Goal: Task Accomplishment & Management: Complete application form

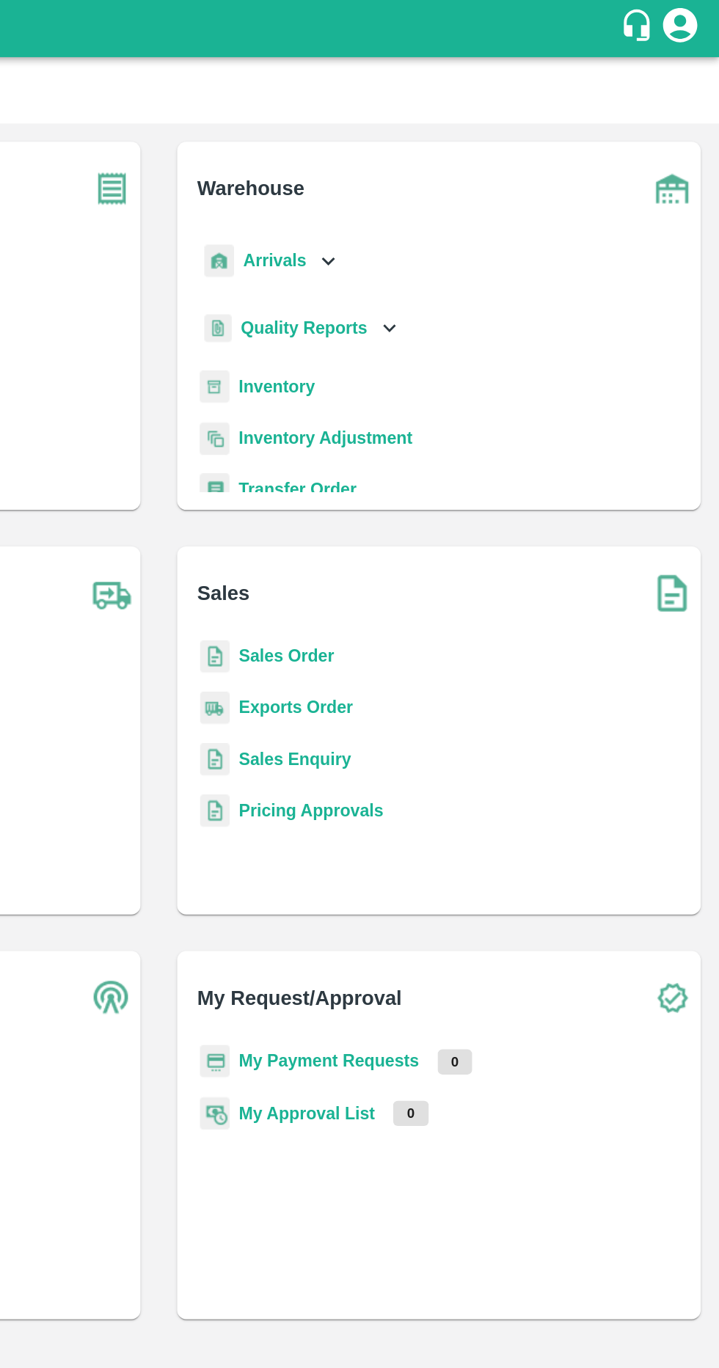
click at [464, 158] on div "Arrivals" at bounding box center [431, 167] width 91 height 33
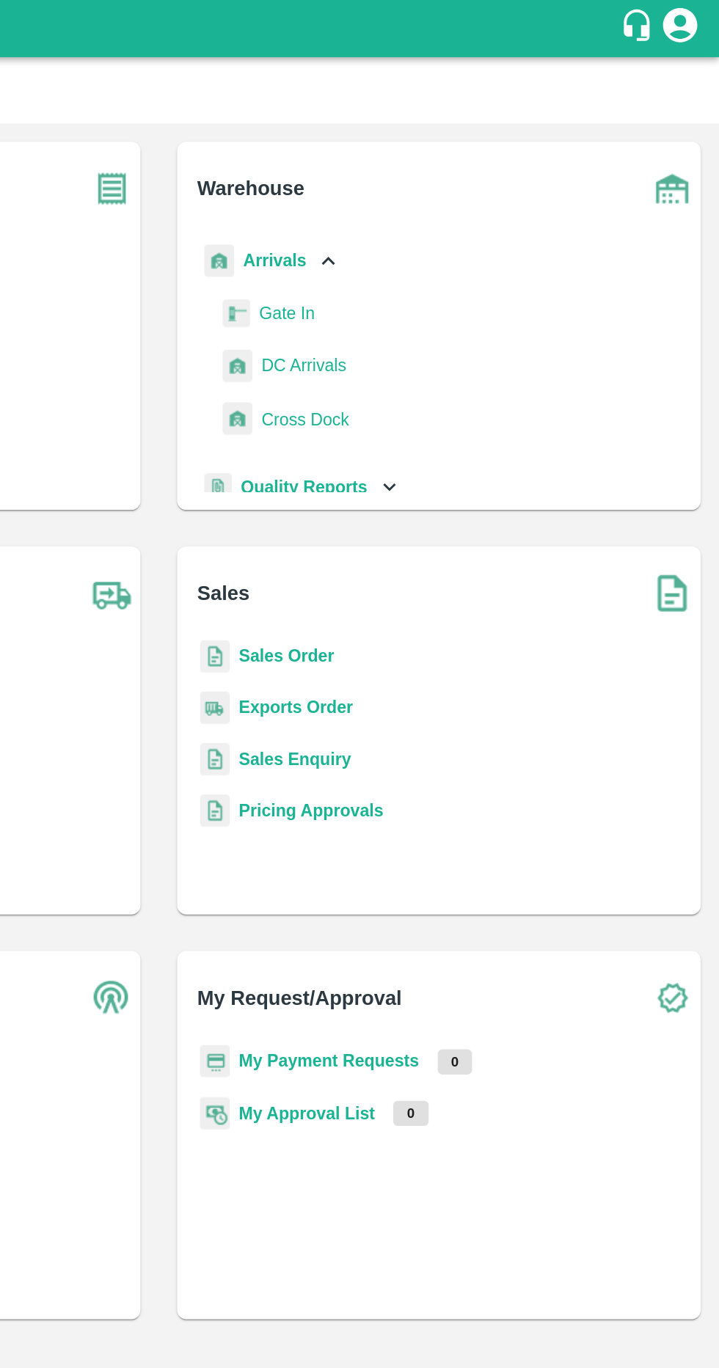
click at [473, 232] on span "DC Arrivals" at bounding box center [452, 235] width 54 height 16
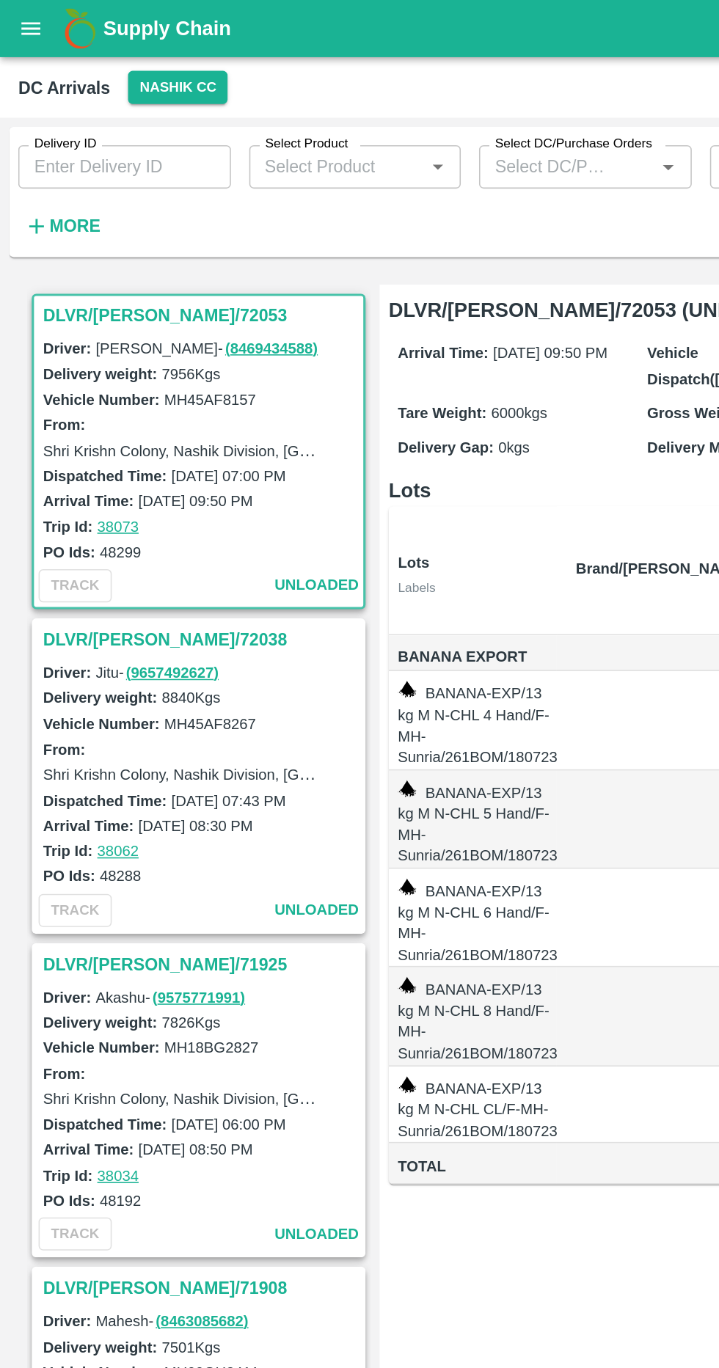
click at [123, 56] on button "Nashik CC" at bounding box center [114, 55] width 64 height 21
click at [138, 103] on li "Tembhurni PH" at bounding box center [109, 110] width 102 height 25
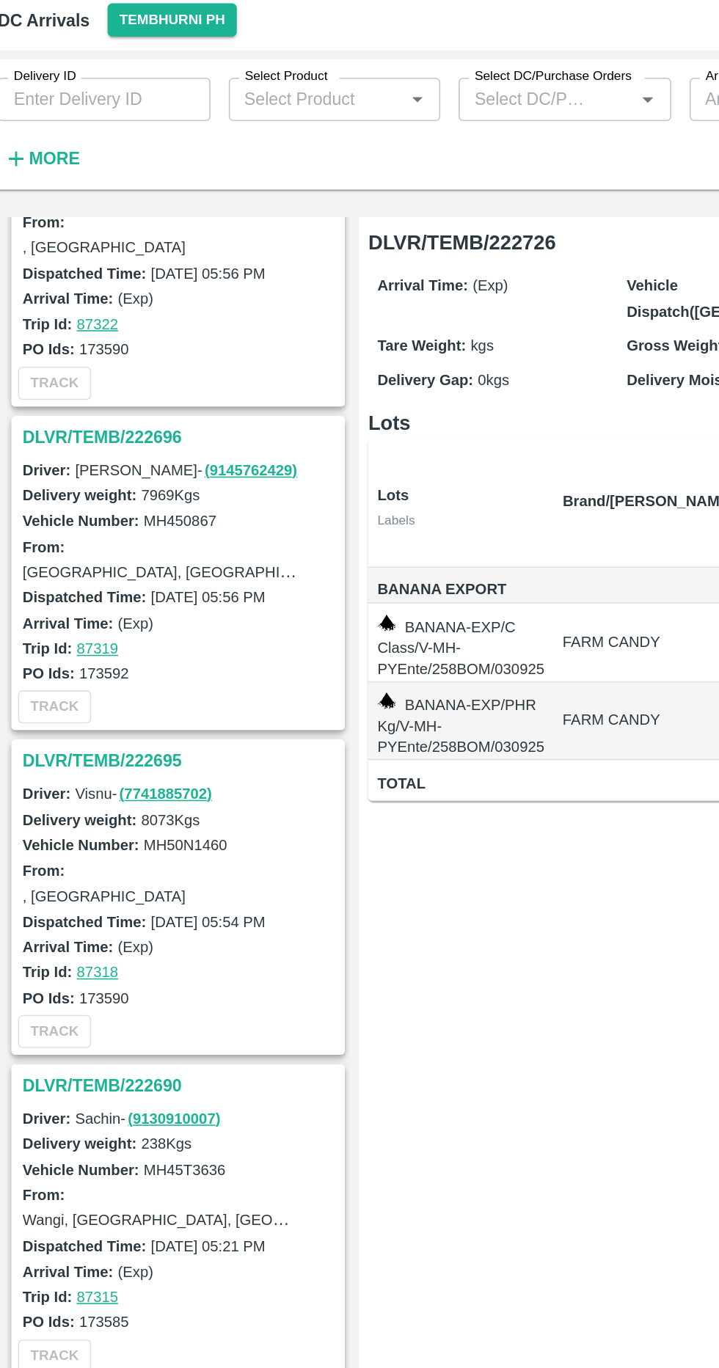
scroll to position [2742, 0]
click at [97, 320] on h3 "DLVR/TEMB/222696" at bounding box center [130, 324] width 204 height 19
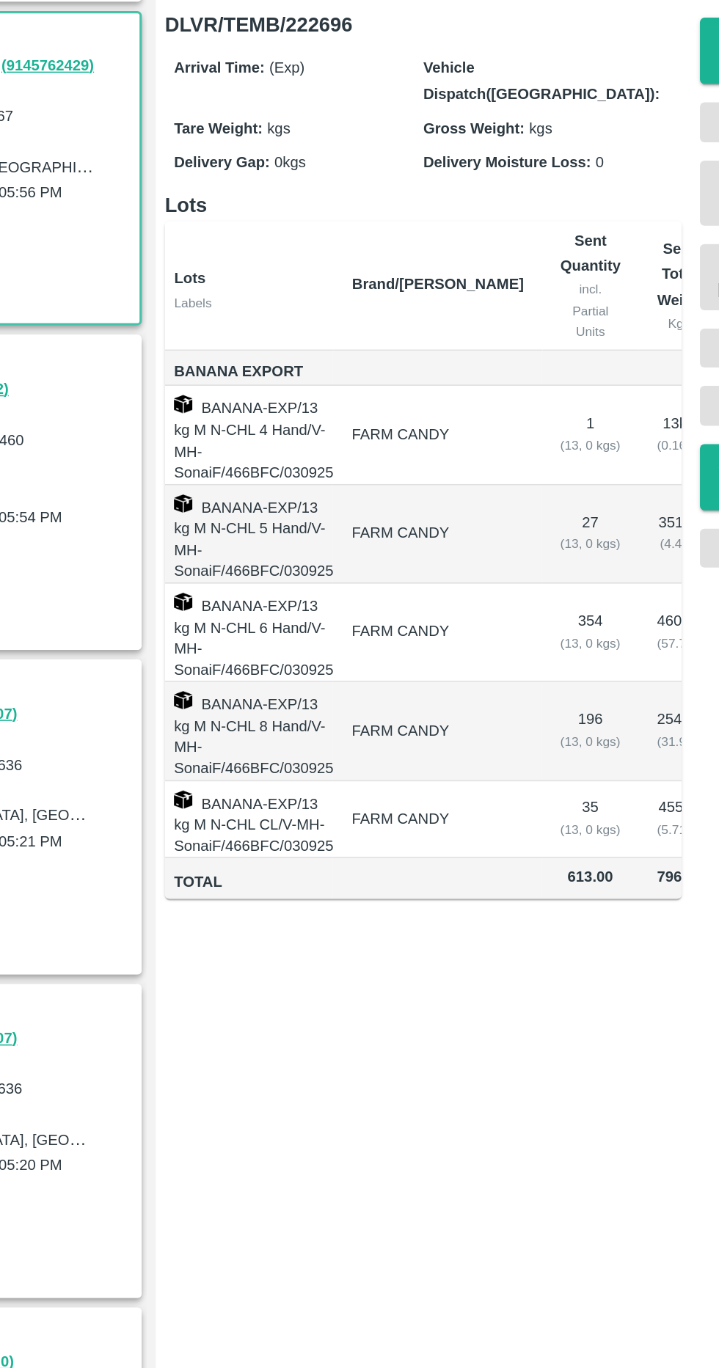
scroll to position [0, 81]
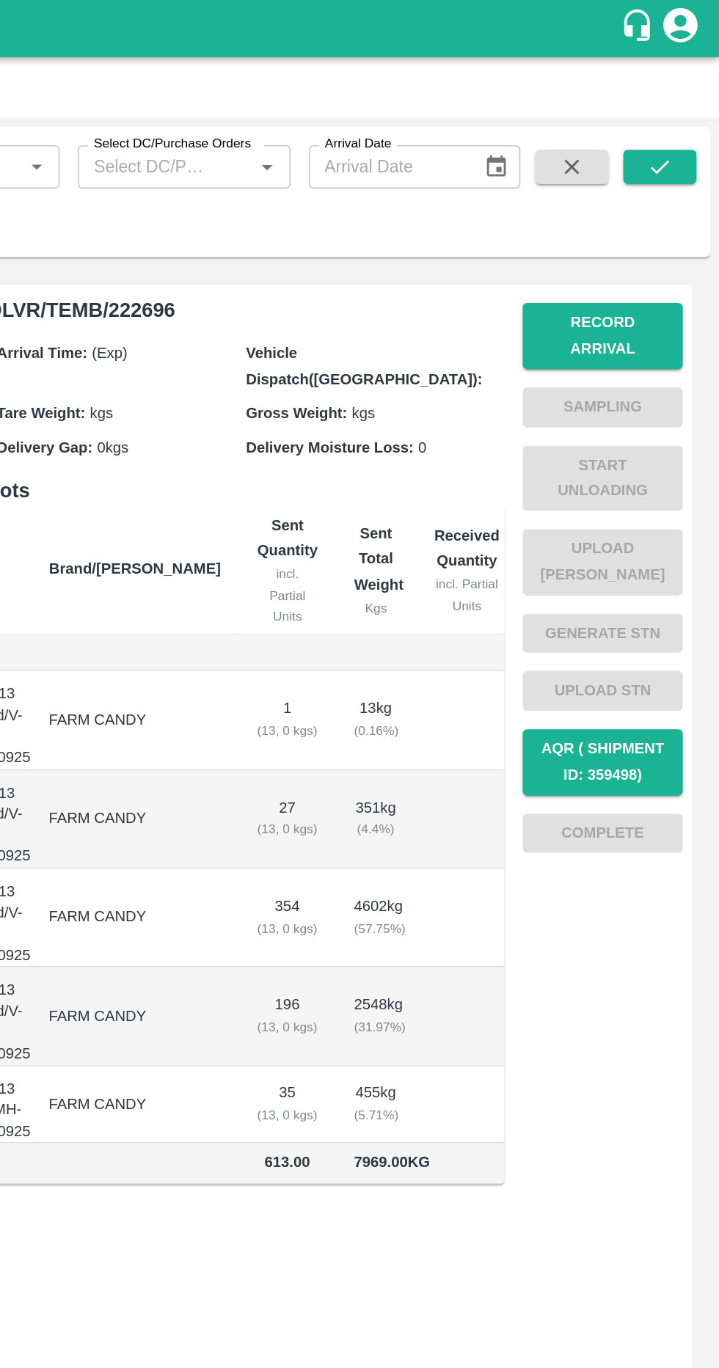
click at [612, 199] on button "Record Arrival" at bounding box center [643, 215] width 103 height 43
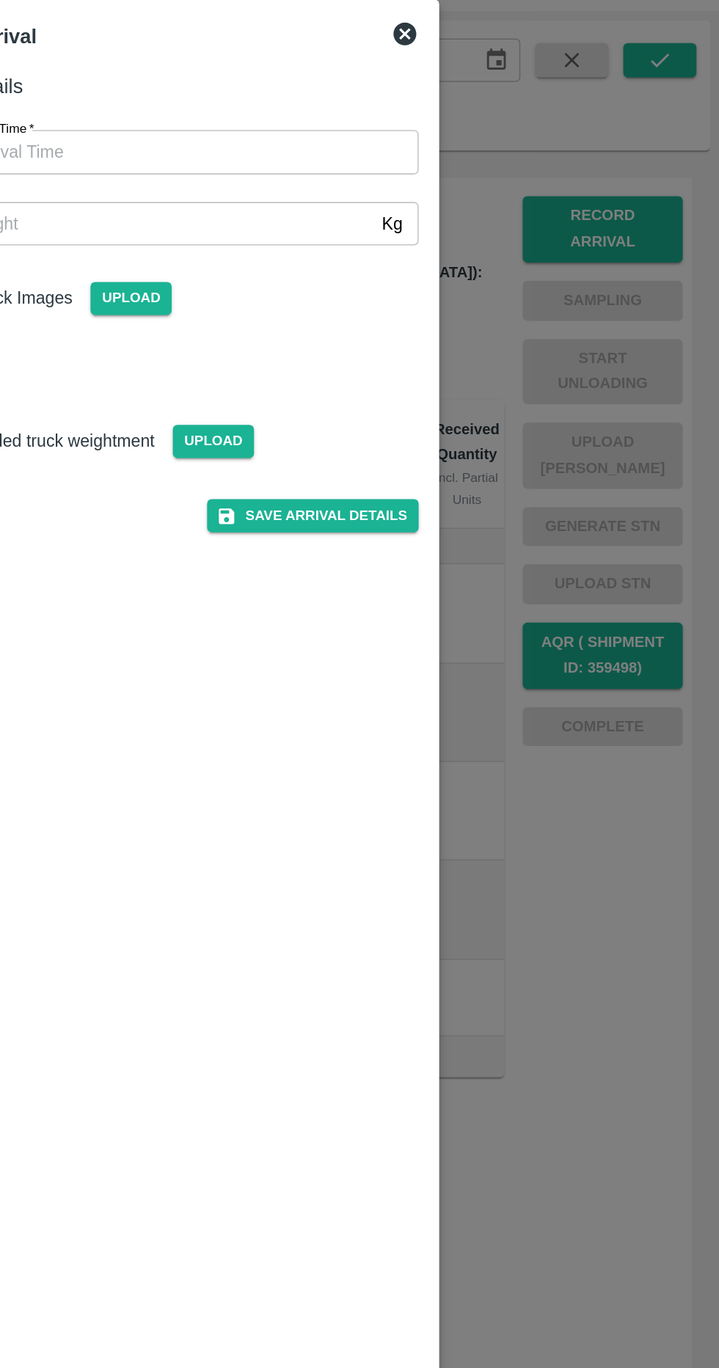
scroll to position [0, 0]
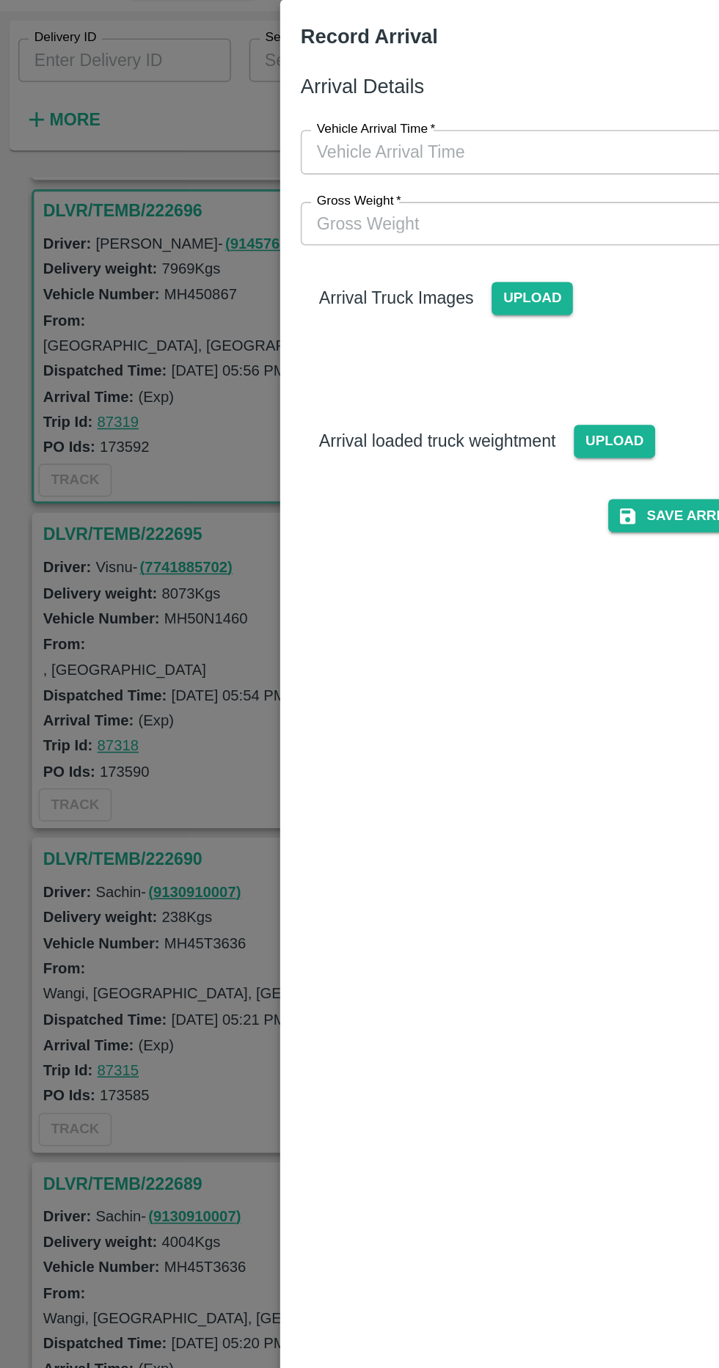
click at [227, 151] on label "Vehicle Arrival Time   *" at bounding box center [241, 151] width 76 height 12
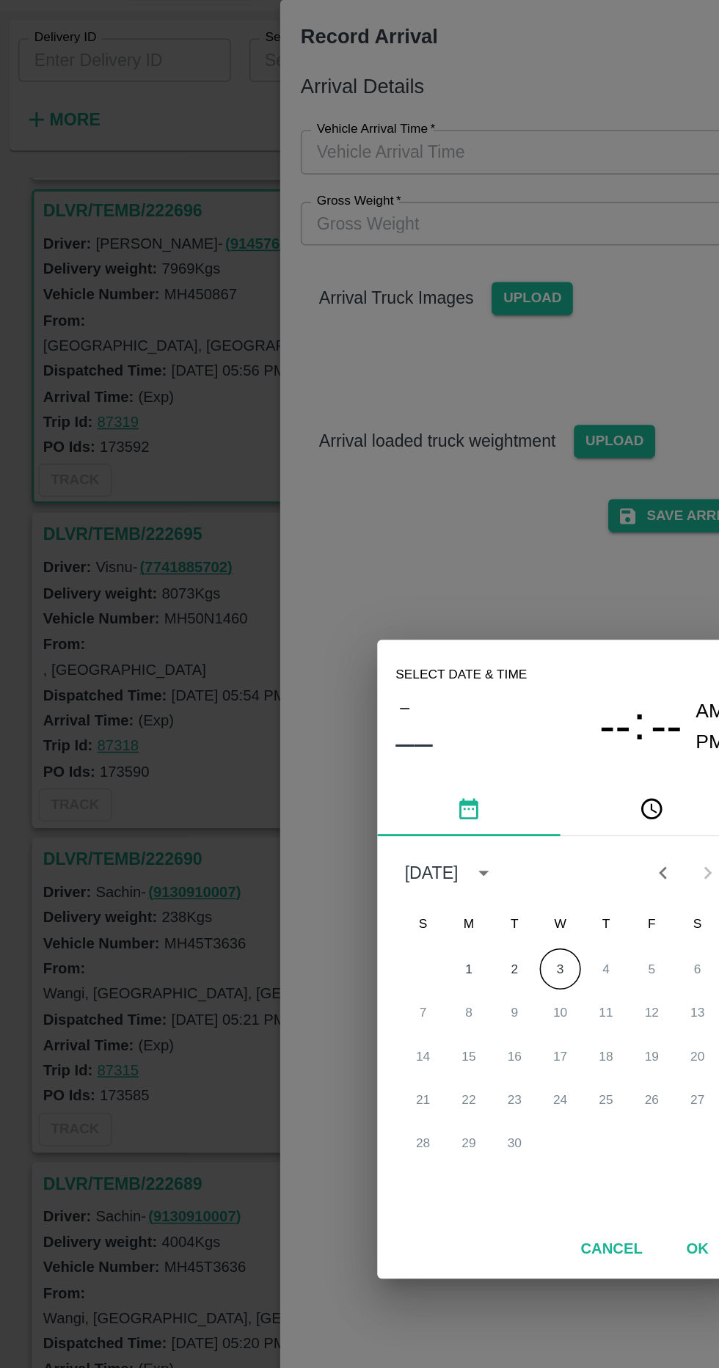
click at [359, 689] on button "3" at bounding box center [359, 690] width 26 height 26
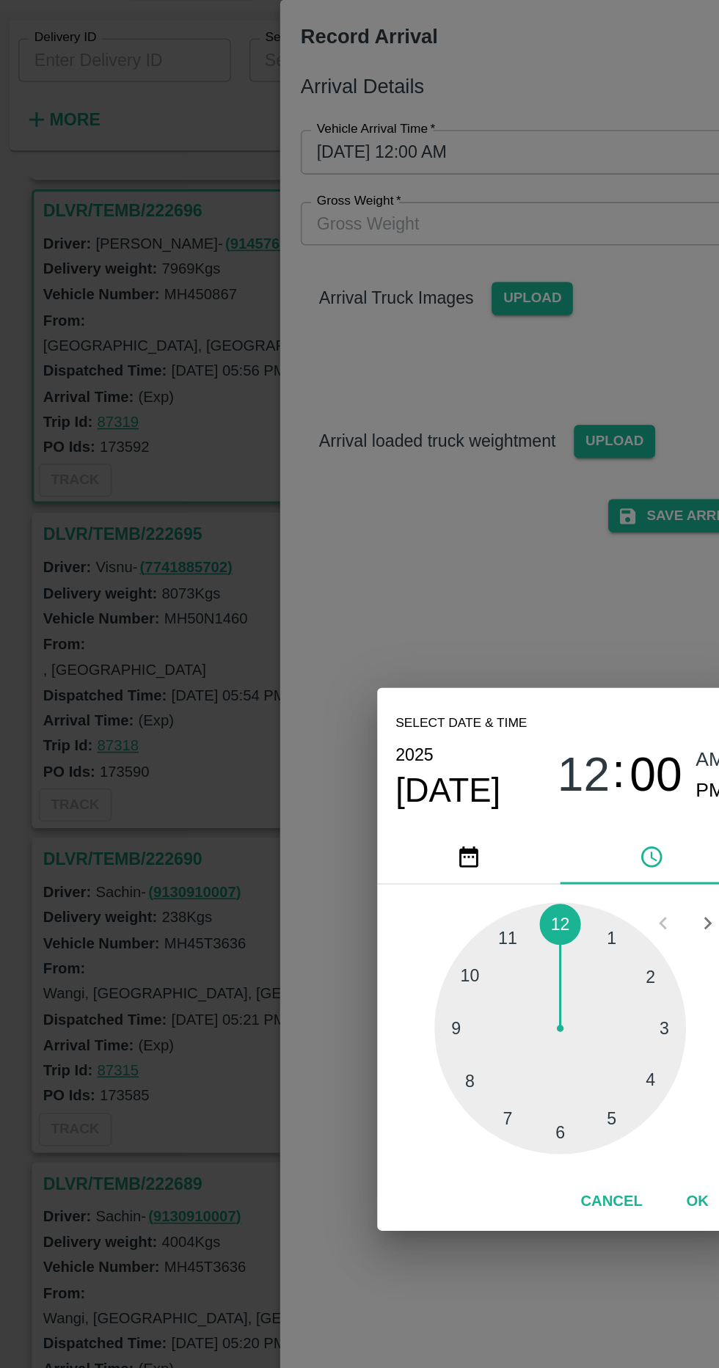
click at [301, 771] on div at bounding box center [359, 727] width 161 height 161
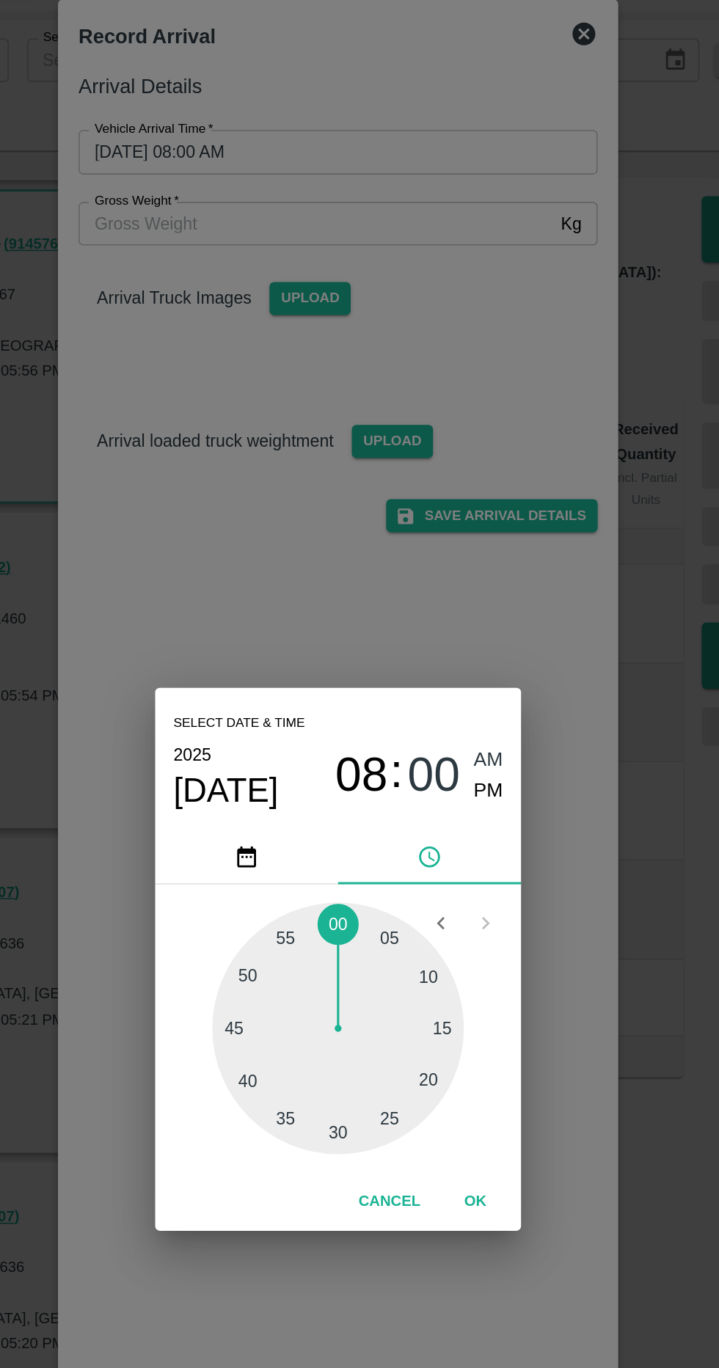
click at [464, 554] on span "AM" at bounding box center [456, 556] width 19 height 20
click at [460, 580] on span "PM" at bounding box center [456, 576] width 19 height 20
type input "03/09/2025 08:00 PM"
click at [463, 835] on button "OK" at bounding box center [447, 839] width 47 height 26
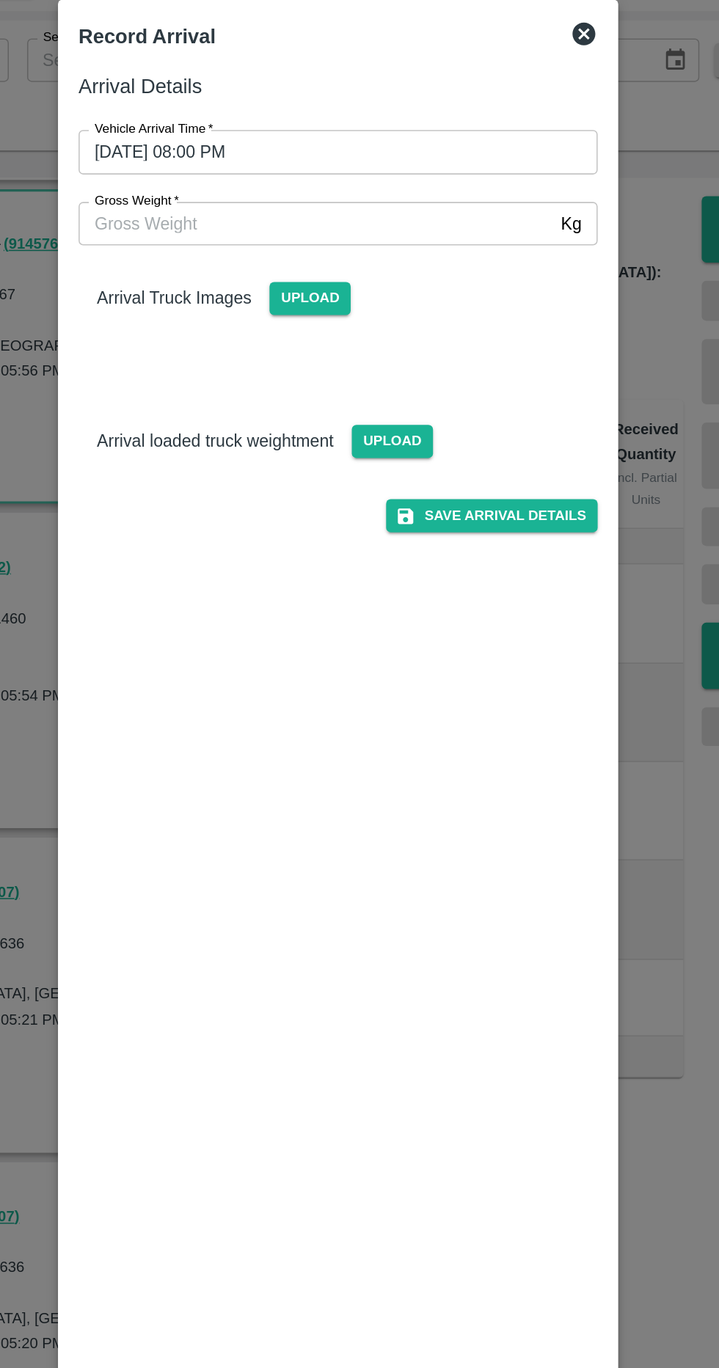
click at [210, 213] on input "Gross Weight   *" at bounding box center [345, 212] width 304 height 28
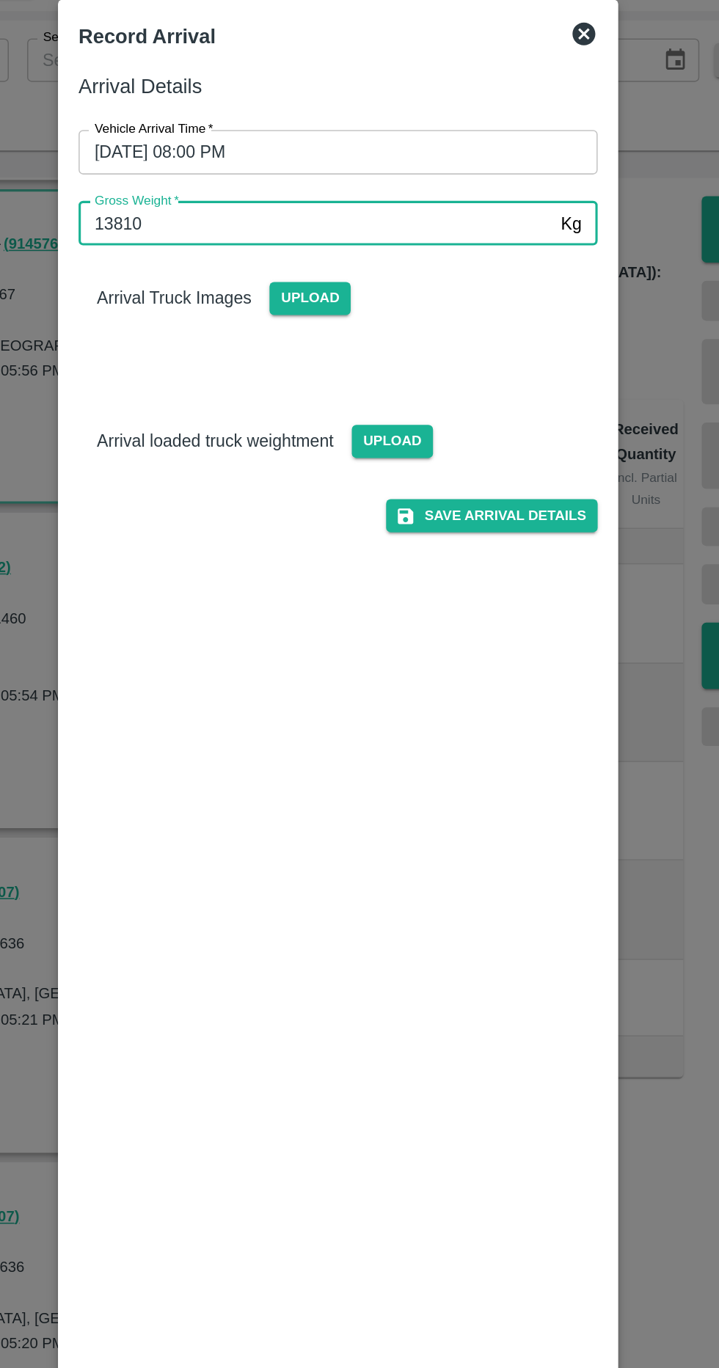
type input "13810"
click at [355, 253] on span "Upload" at bounding box center [341, 259] width 52 height 21
click at [0, 0] on input "Upload" at bounding box center [0, 0] width 0 height 0
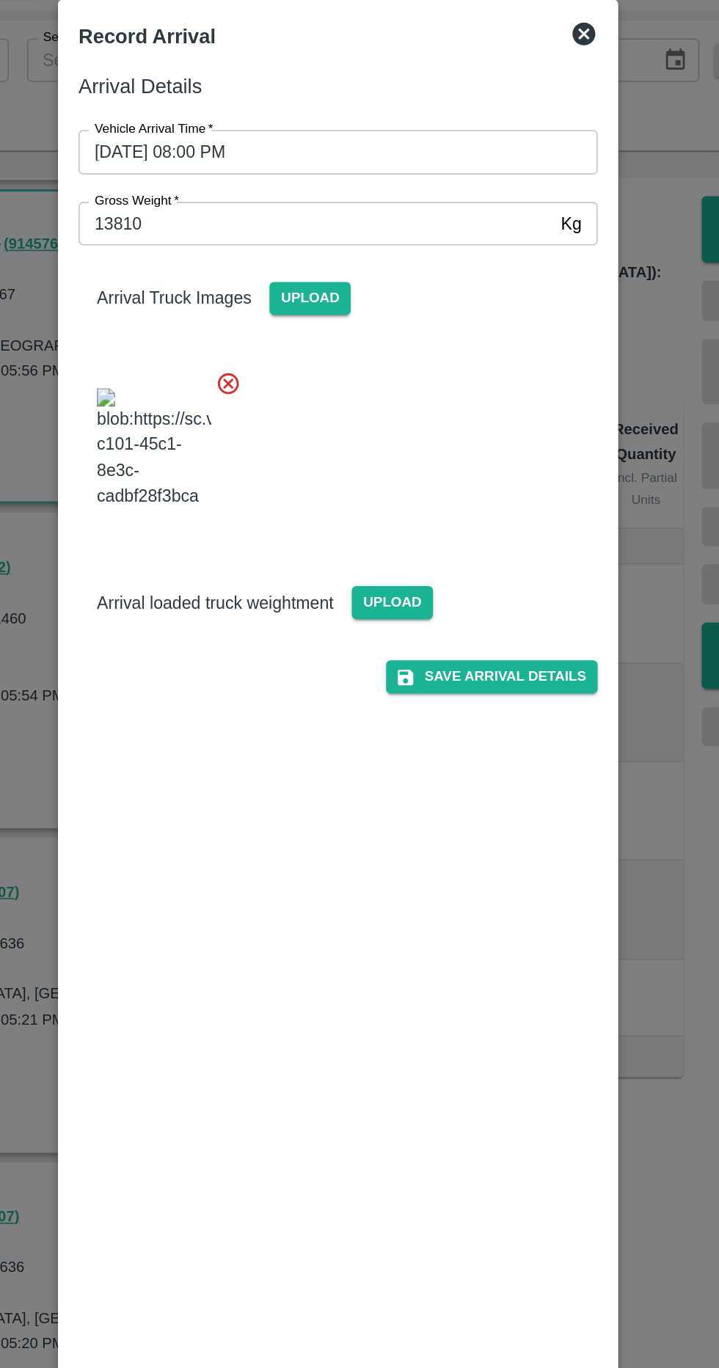
click at [399, 466] on span "Upload" at bounding box center [394, 454] width 52 height 21
click at [0, 0] on input "Upload" at bounding box center [0, 0] width 0 height 0
click at [338, 259] on span "Upload" at bounding box center [341, 259] width 52 height 21
click at [0, 0] on input "Upload" at bounding box center [0, 0] width 0 height 0
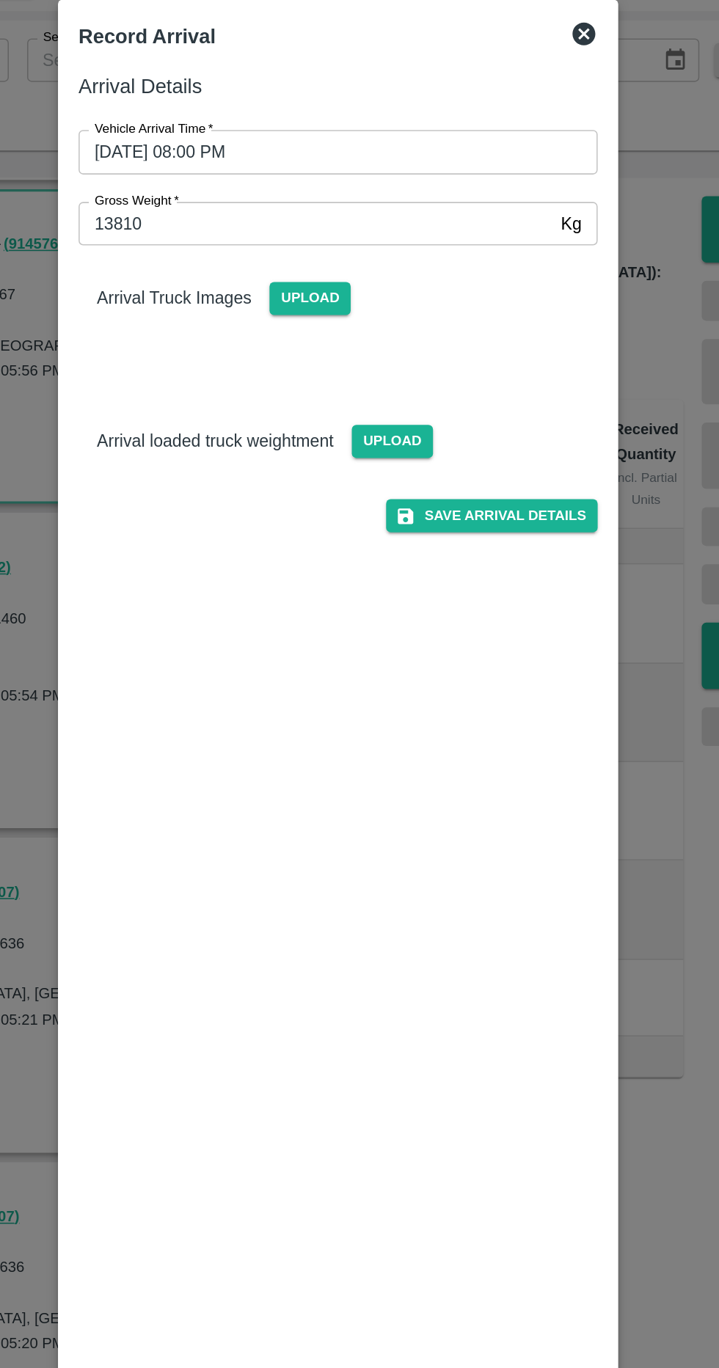
click at [342, 263] on span "Upload" at bounding box center [341, 259] width 52 height 21
click at [0, 0] on input "Upload" at bounding box center [0, 0] width 0 height 0
click at [395, 351] on span "Upload" at bounding box center [394, 351] width 52 height 21
click at [0, 0] on input "Upload" at bounding box center [0, 0] width 0 height 0
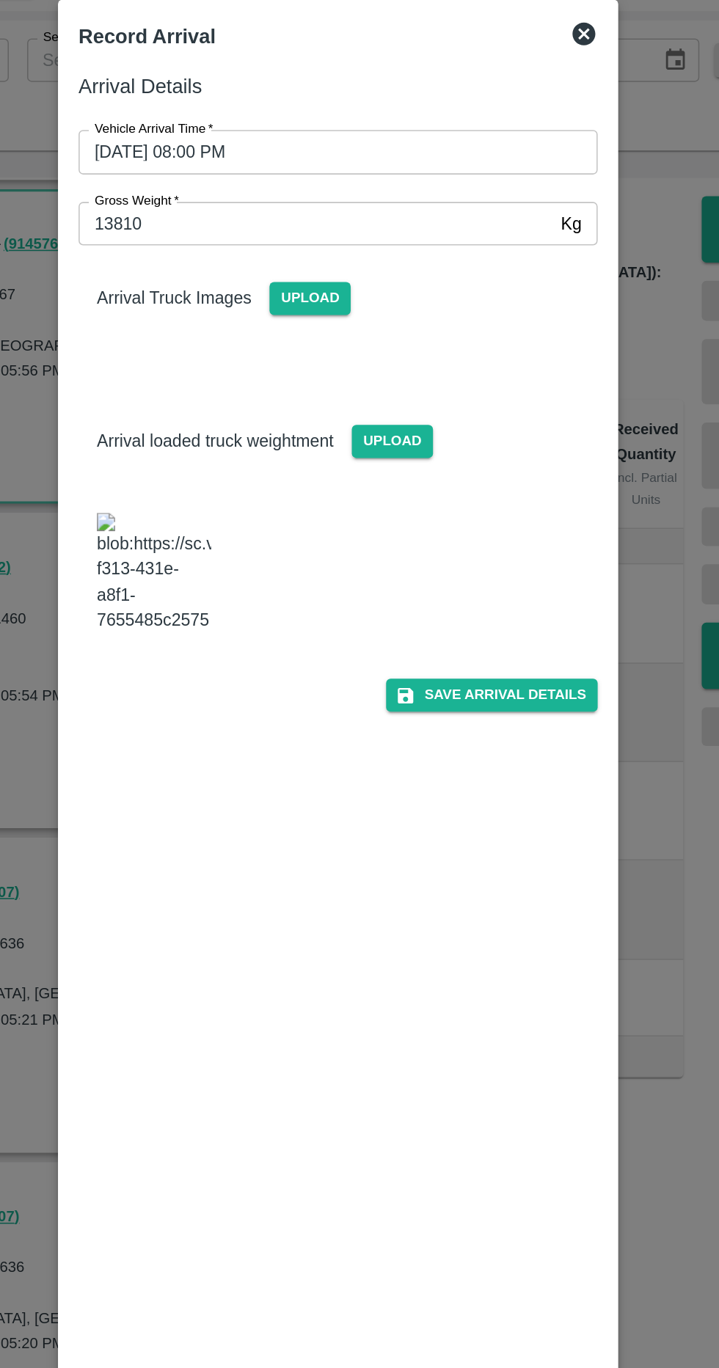
click at [362, 260] on span "Upload" at bounding box center [341, 259] width 52 height 21
click at [0, 0] on input "Upload" at bounding box center [0, 0] width 0 height 0
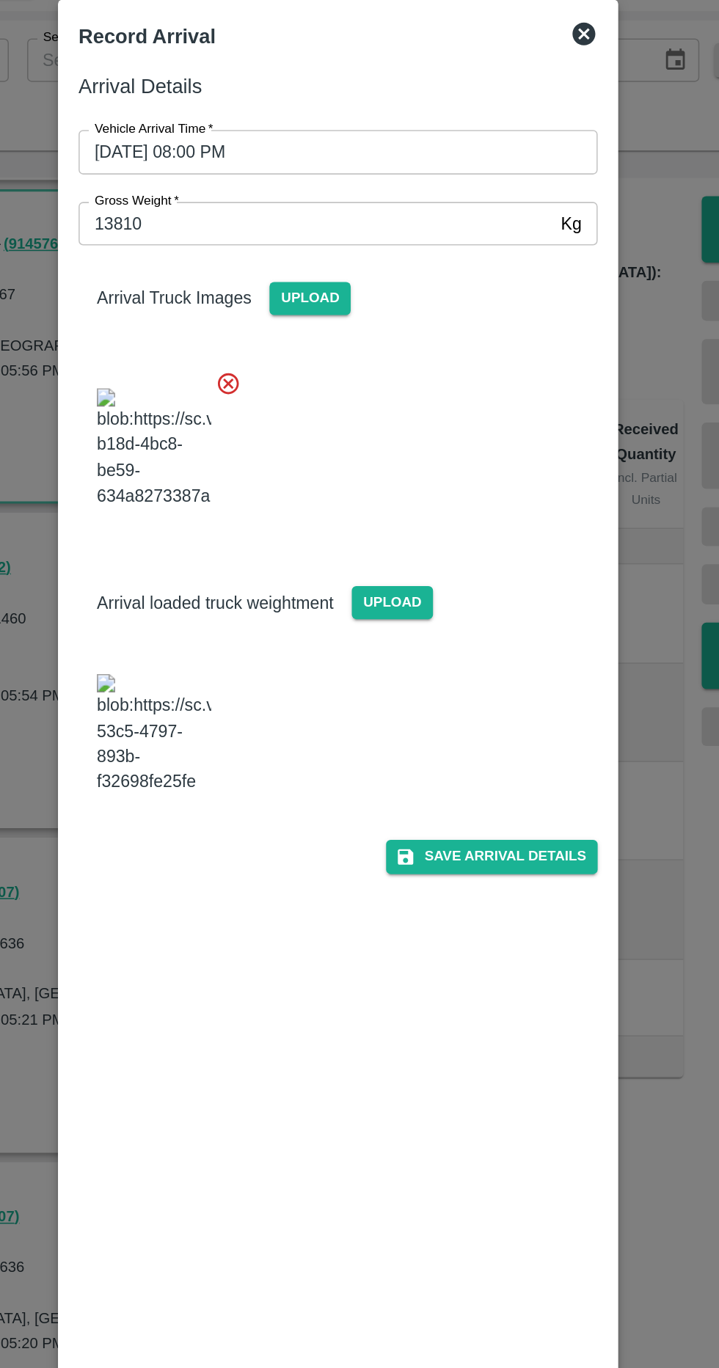
click at [504, 628] on button "Save Arrival Details" at bounding box center [458, 617] width 136 height 21
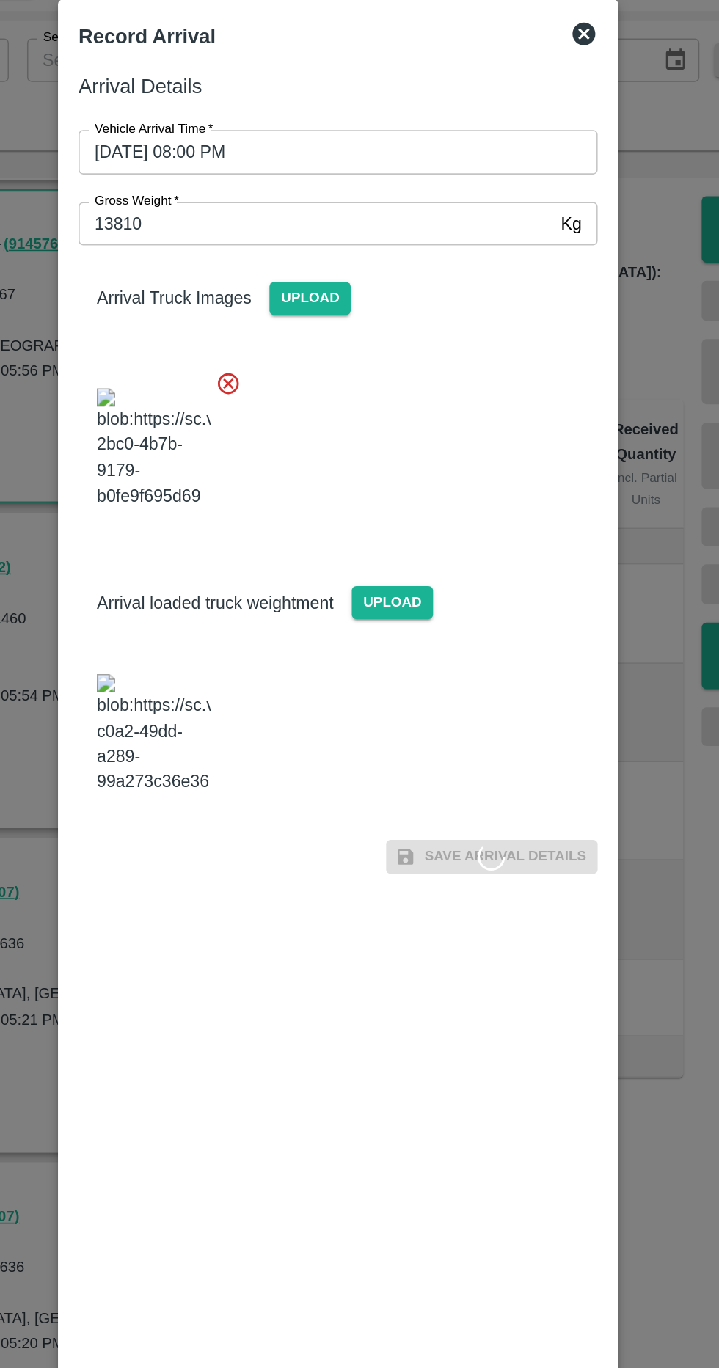
click at [236, 578] on img at bounding box center [241, 539] width 73 height 77
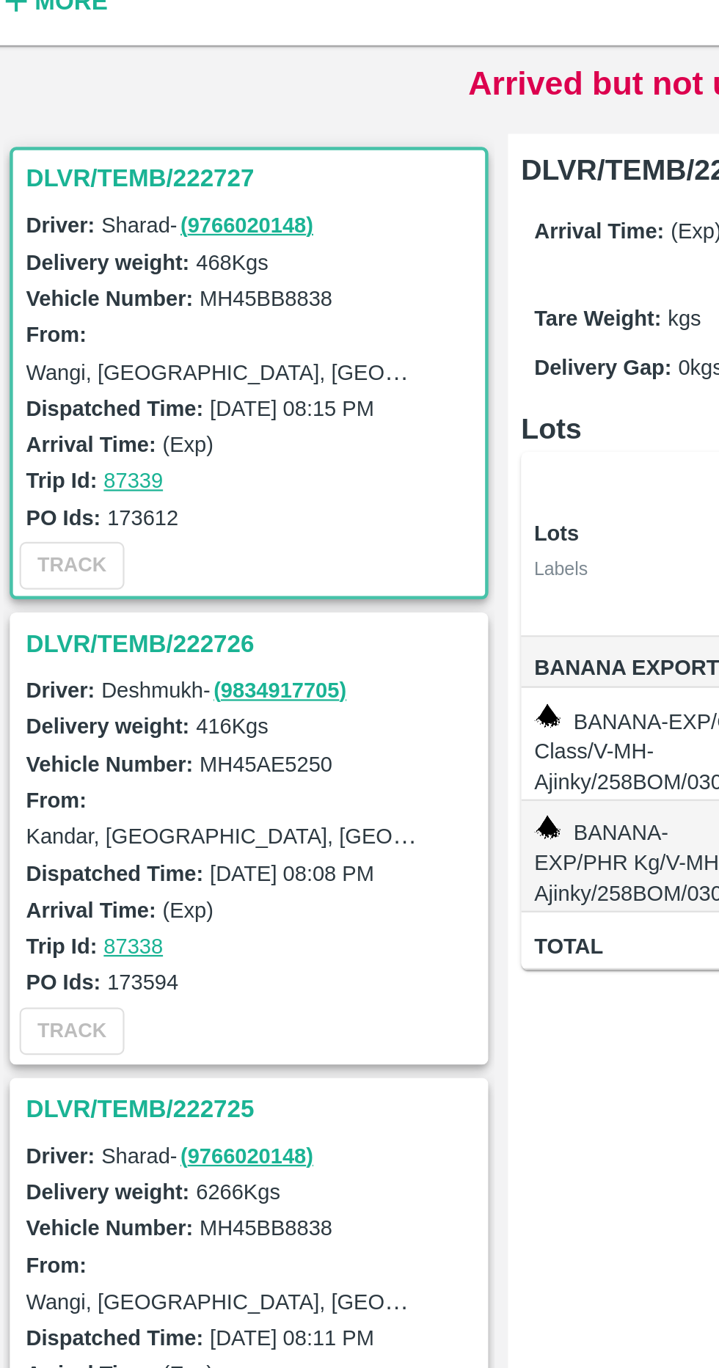
click at [106, 427] on h3 "DLVR/TEMB/222726" at bounding box center [130, 432] width 204 height 19
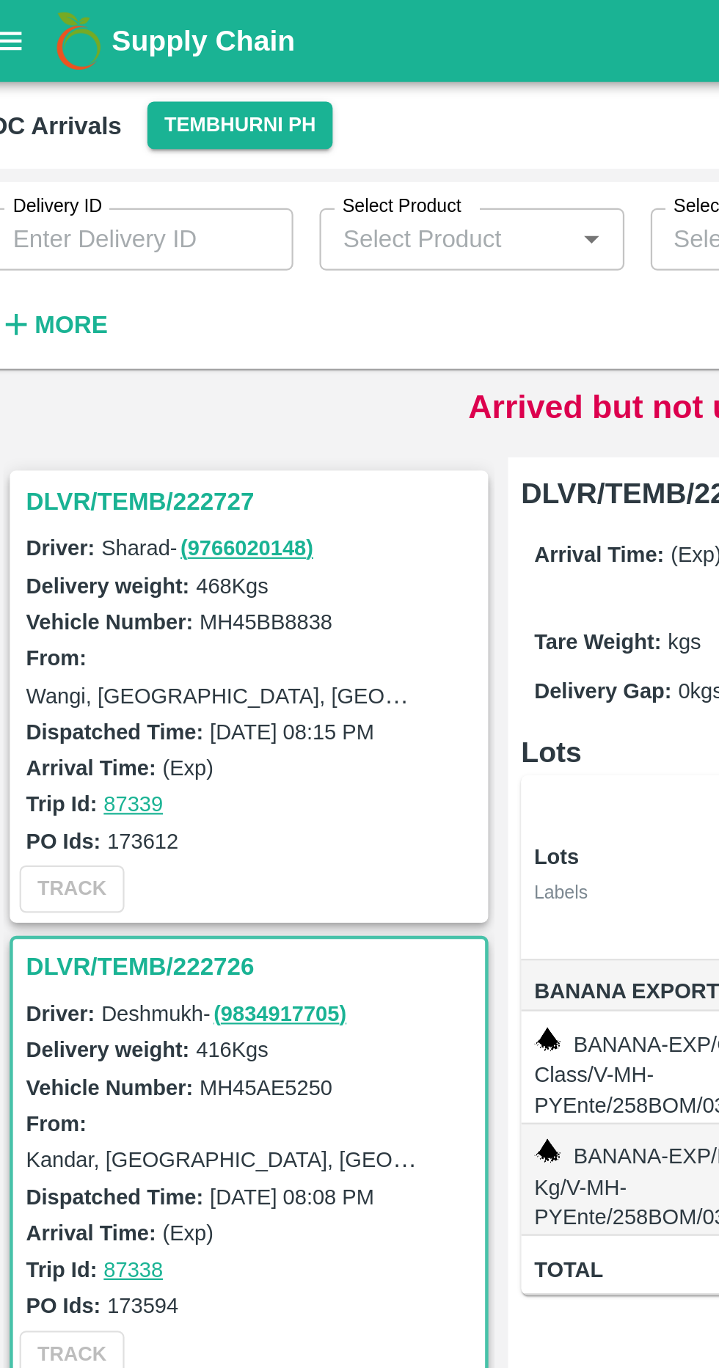
click at [56, 141] on strong "More" at bounding box center [48, 145] width 33 height 12
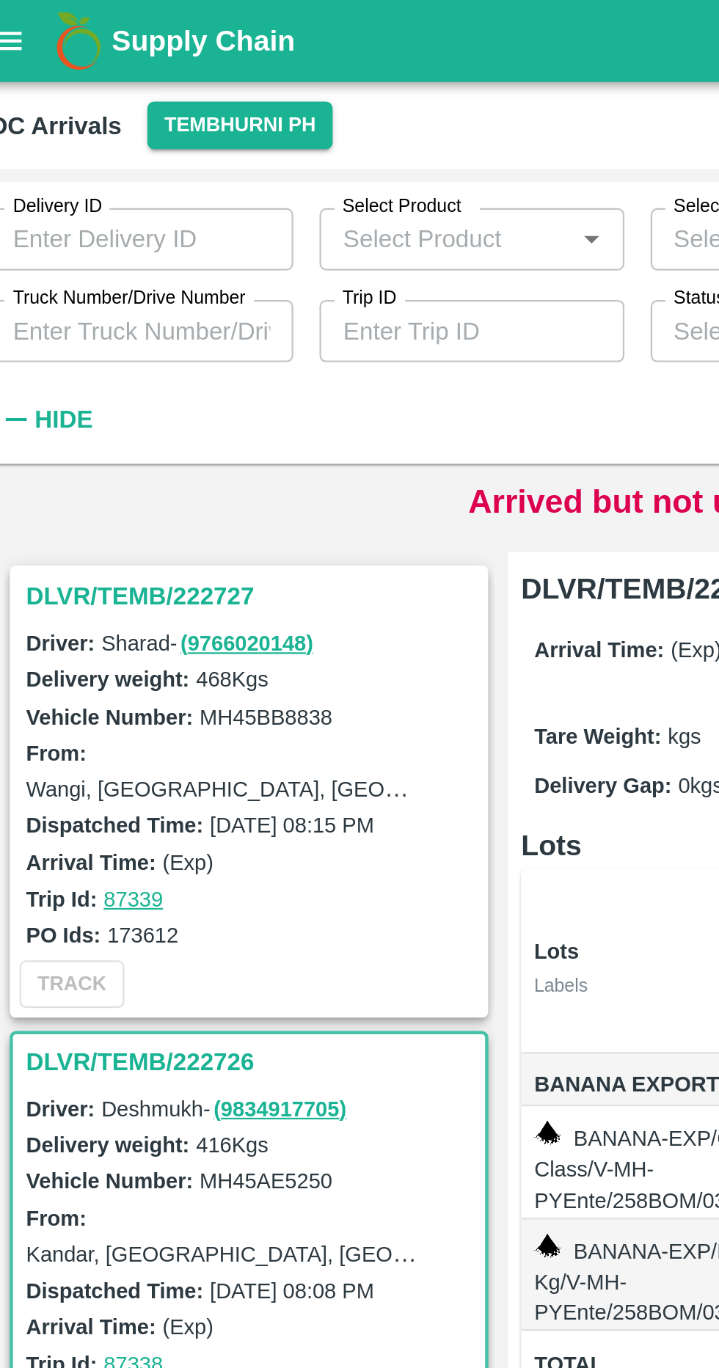
click at [106, 145] on input "Truck Number/Drive Number" at bounding box center [80, 148] width 136 height 28
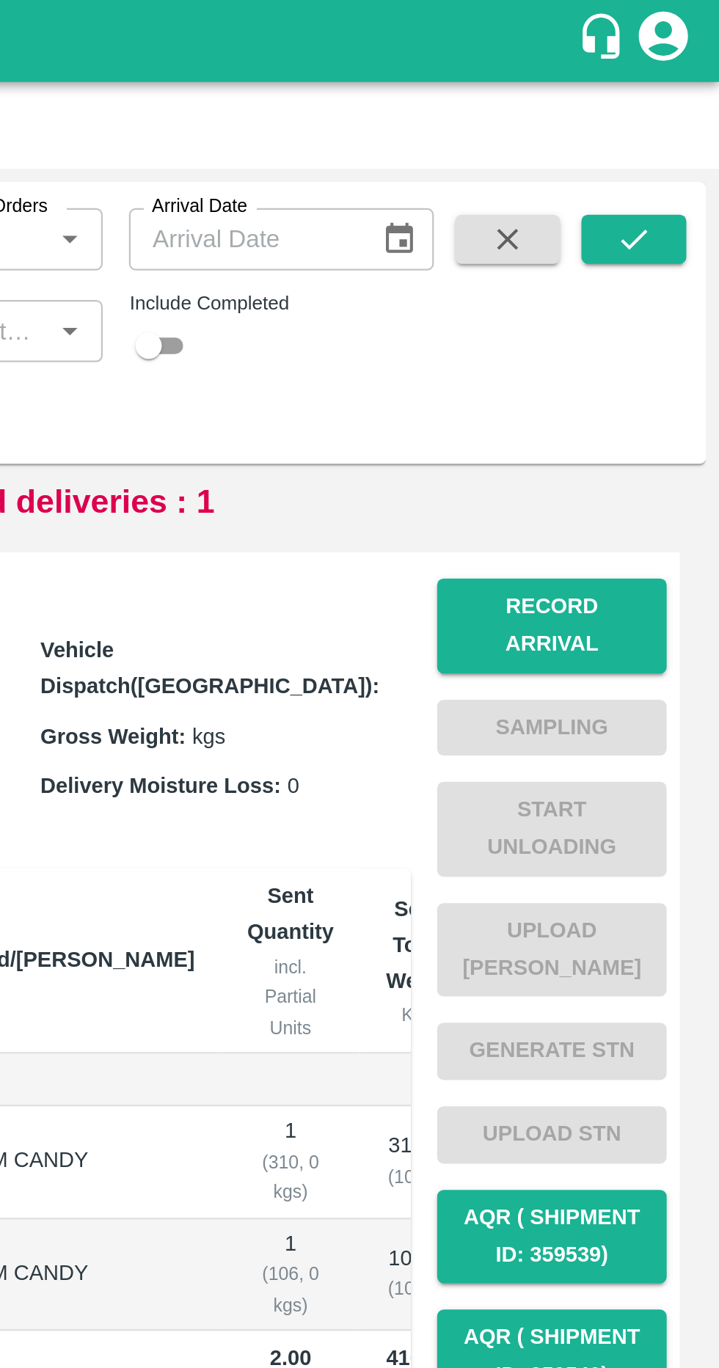
type input "5250"
click at [686, 106] on icon "submit" at bounding box center [680, 107] width 16 height 16
click at [689, 104] on button "submit" at bounding box center [680, 107] width 47 height 22
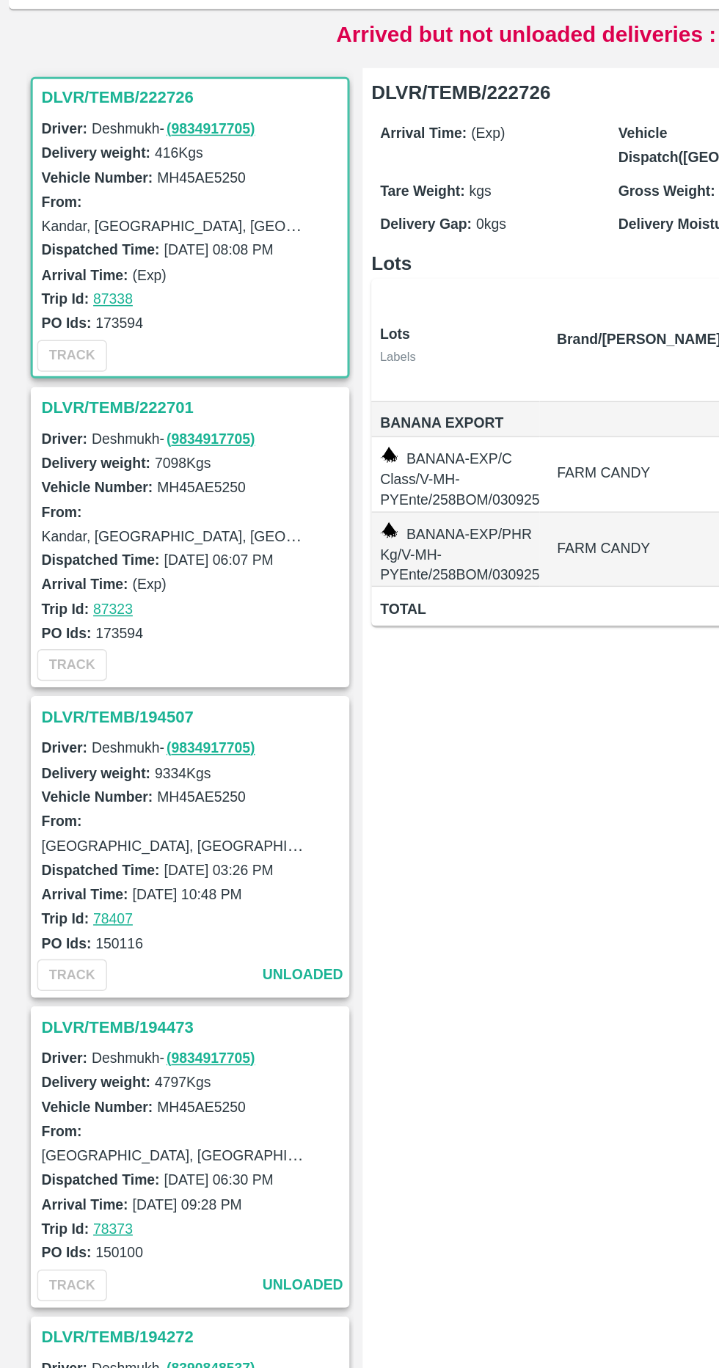
click at [87, 473] on h3 "DLVR/TEMB/222701" at bounding box center [130, 475] width 204 height 19
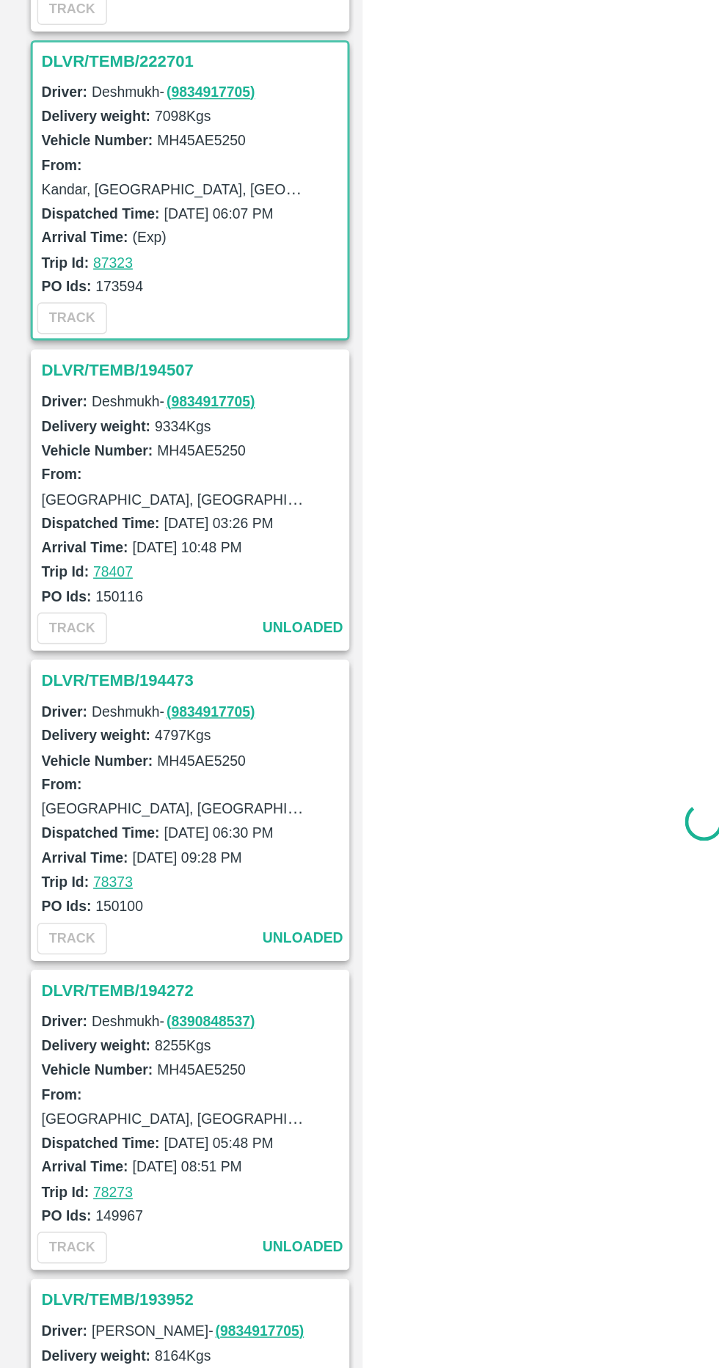
scroll to position [213, 0]
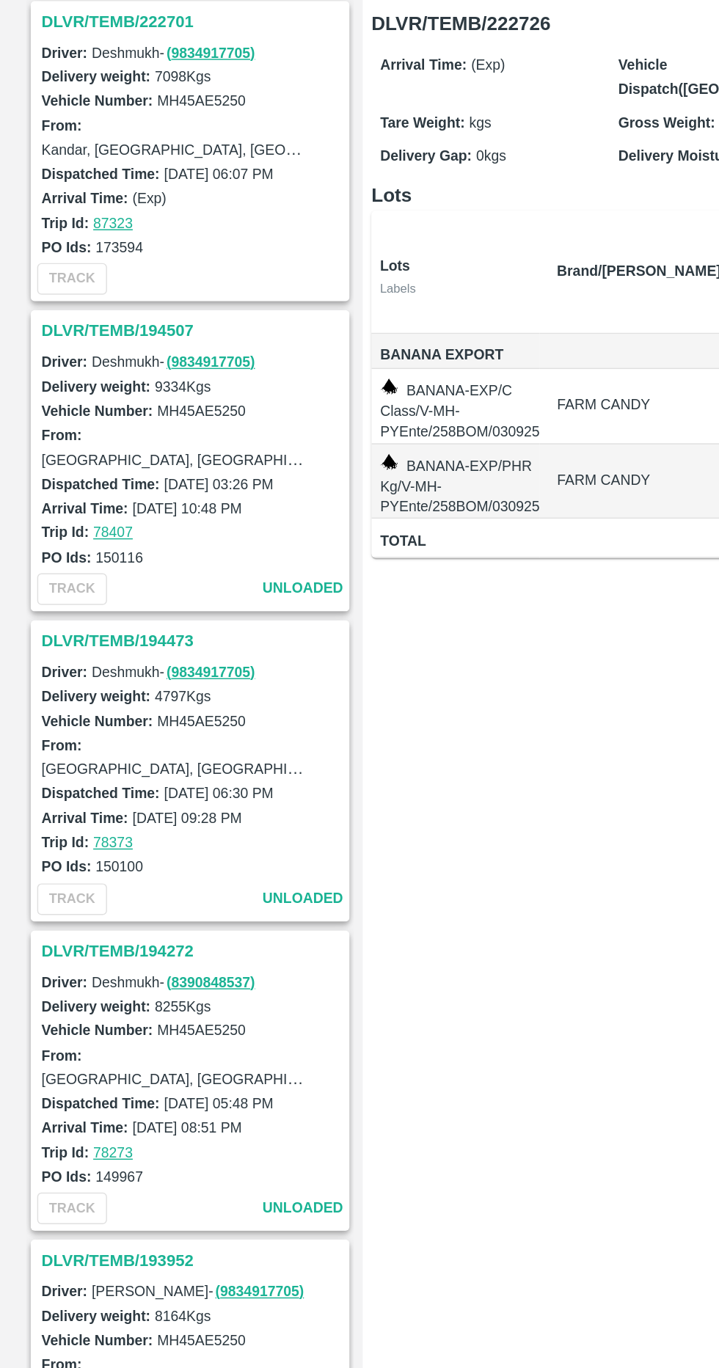
click at [94, 466] on h3 "DLVR/TEMB/194507" at bounding box center [130, 469] width 204 height 19
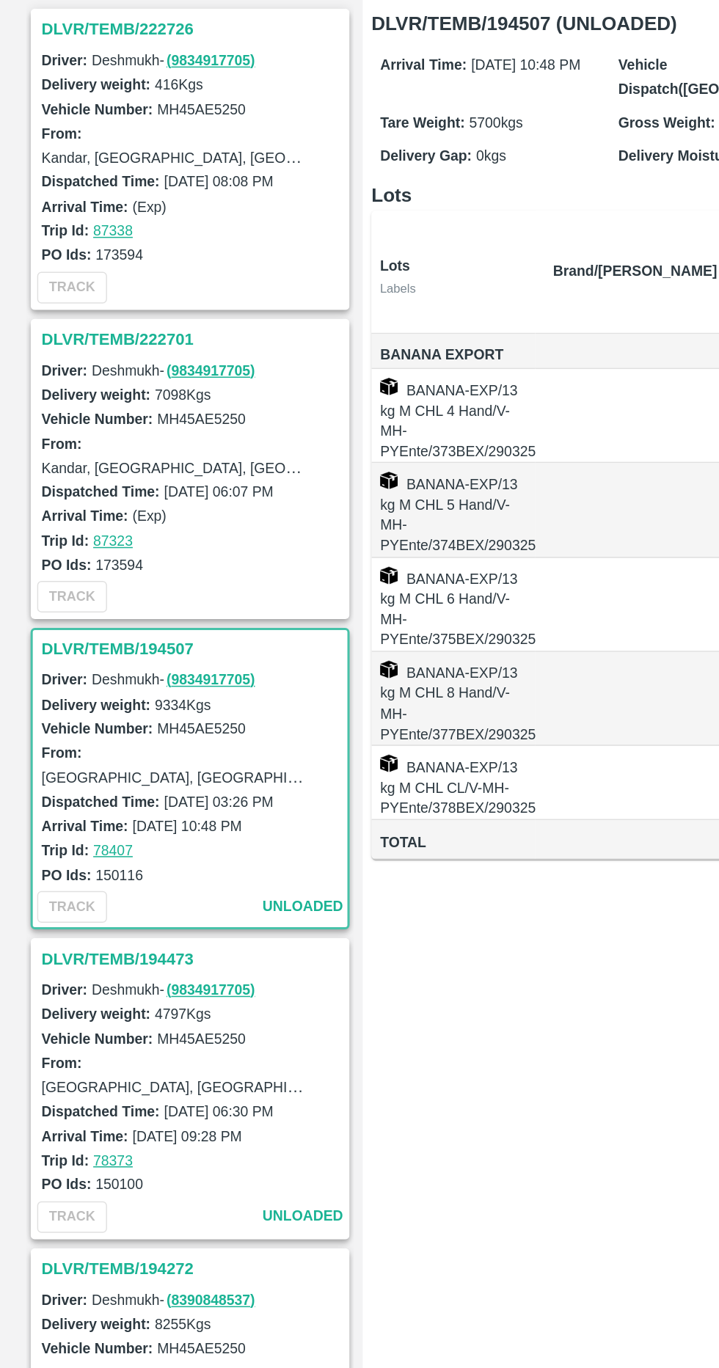
click at [105, 475] on h3 "DLVR/TEMB/222701" at bounding box center [130, 475] width 204 height 19
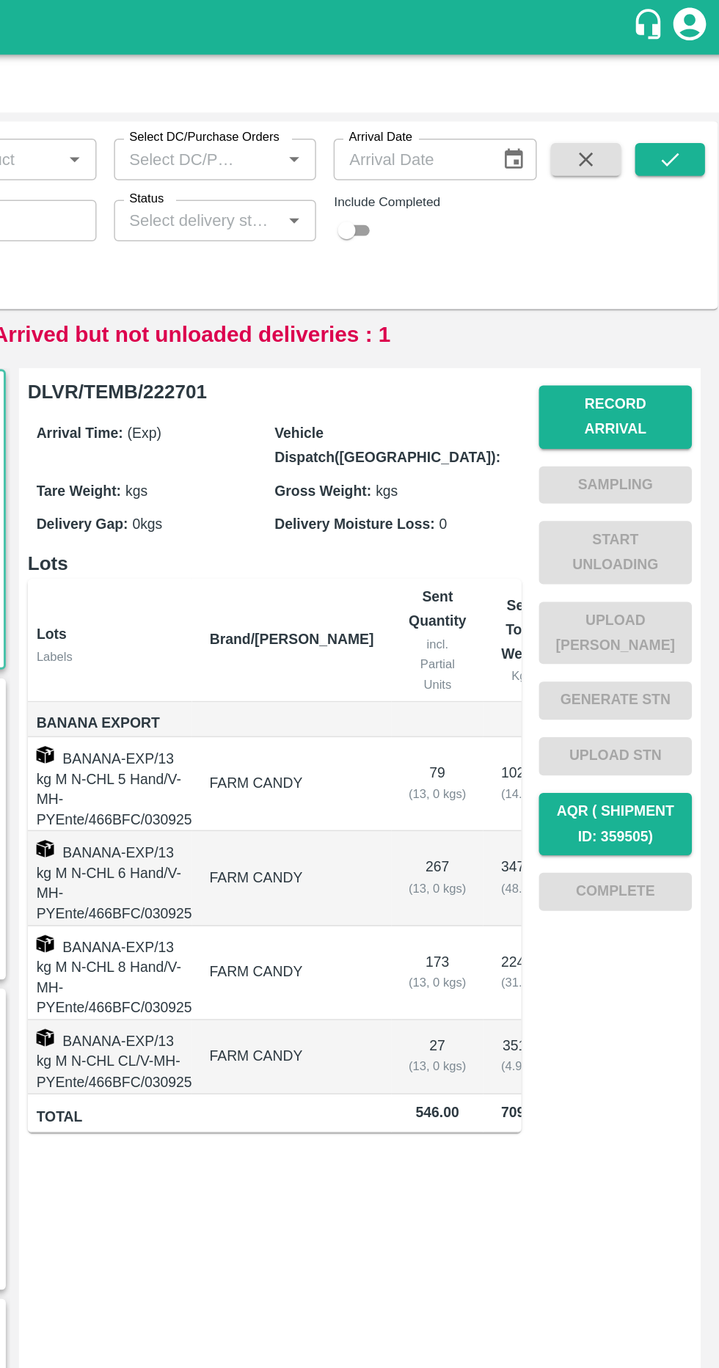
click at [662, 269] on button "Record Arrival" at bounding box center [643, 280] width 103 height 43
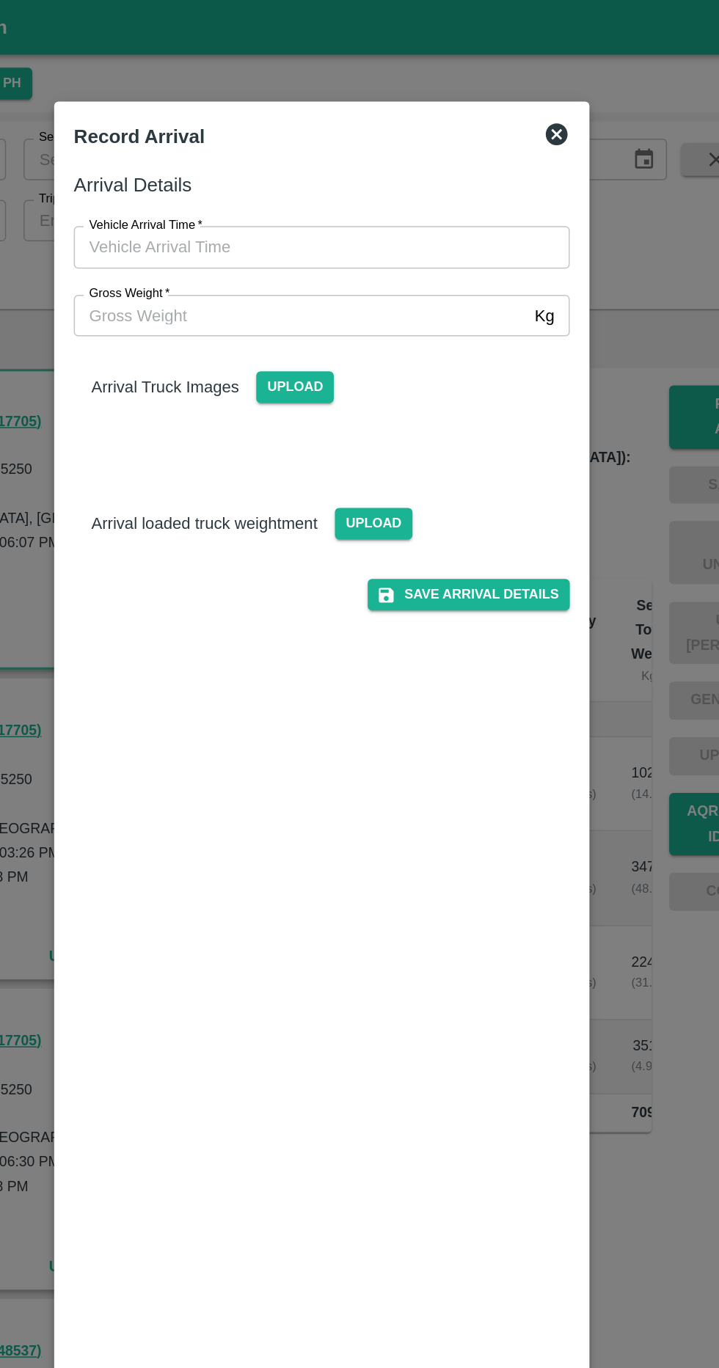
click at [387, 165] on input "Vehicle Arrival Time   *" at bounding box center [354, 166] width 323 height 28
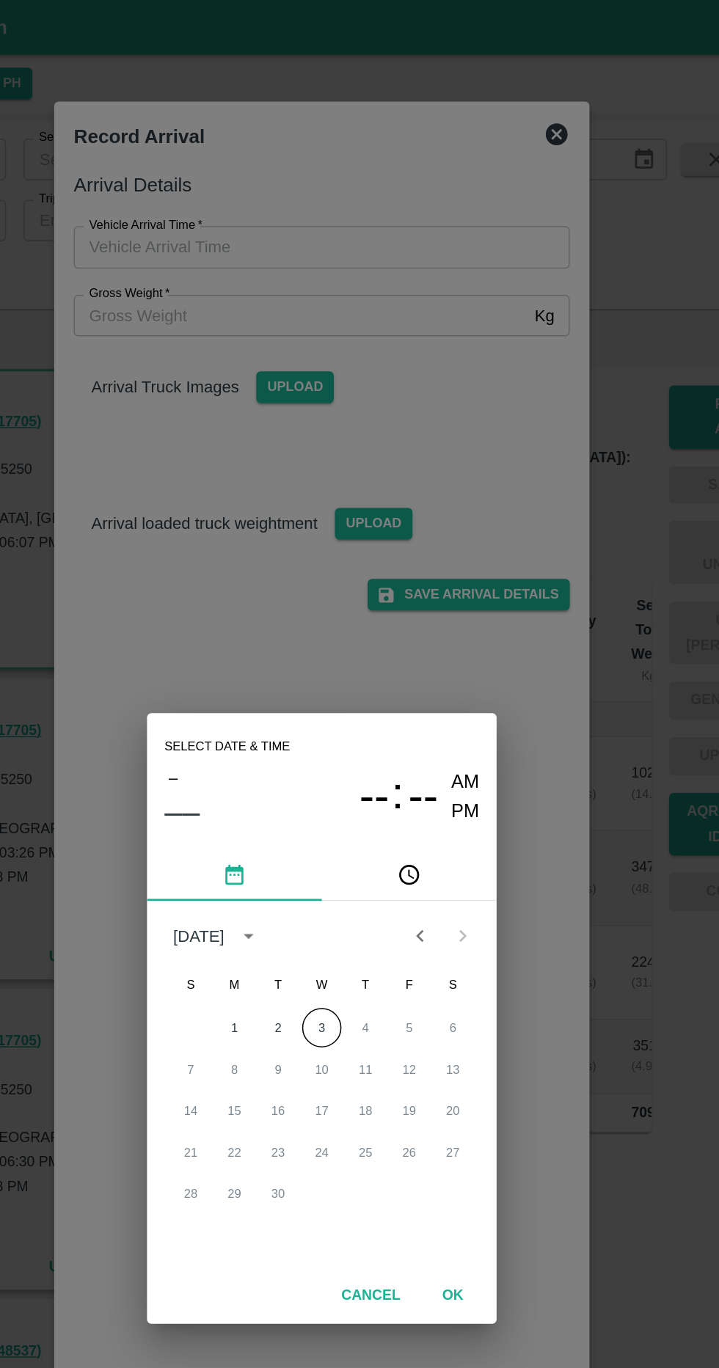
click at [366, 678] on div "1 2 3 4 5 6" at bounding box center [359, 690] width 235 height 26
click at [359, 689] on button "3" at bounding box center [359, 690] width 26 height 26
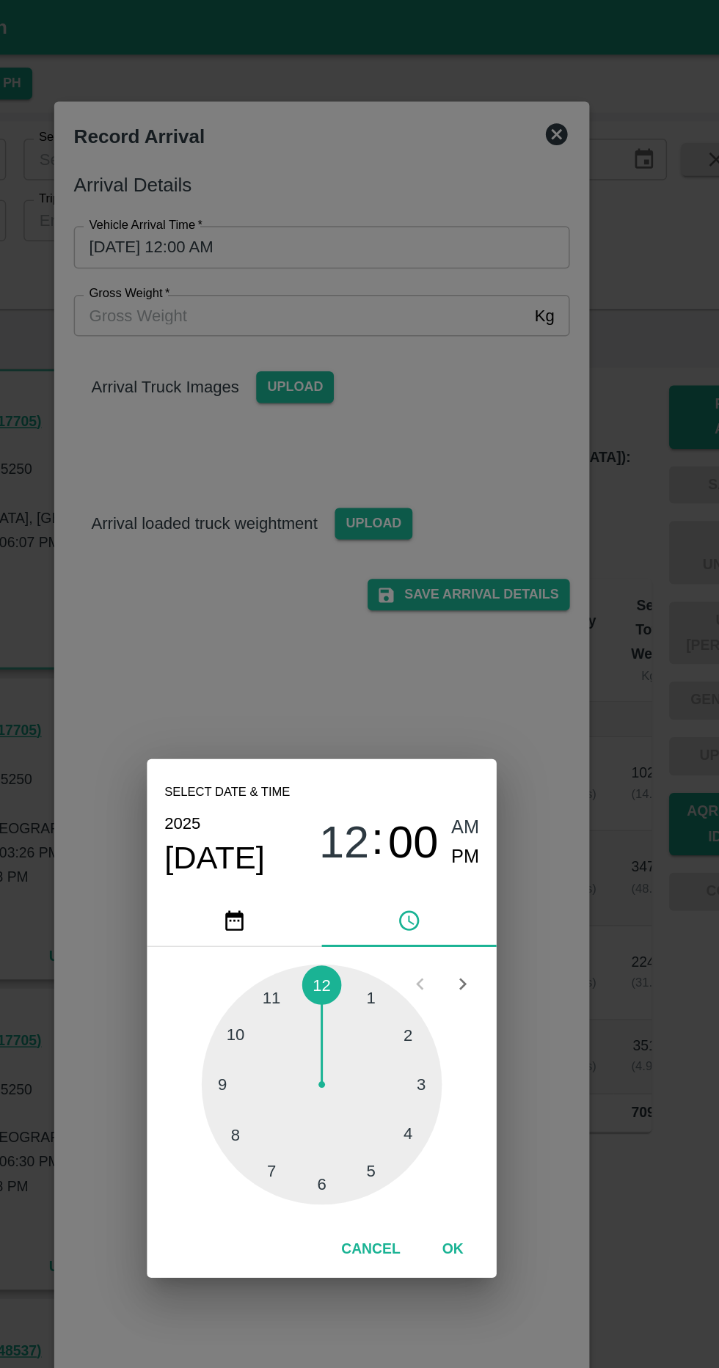
click at [326, 752] on div at bounding box center [359, 727] width 161 height 161
click at [404, 781] on div at bounding box center [359, 727] width 161 height 161
click at [456, 829] on button "OK" at bounding box center [447, 839] width 47 height 26
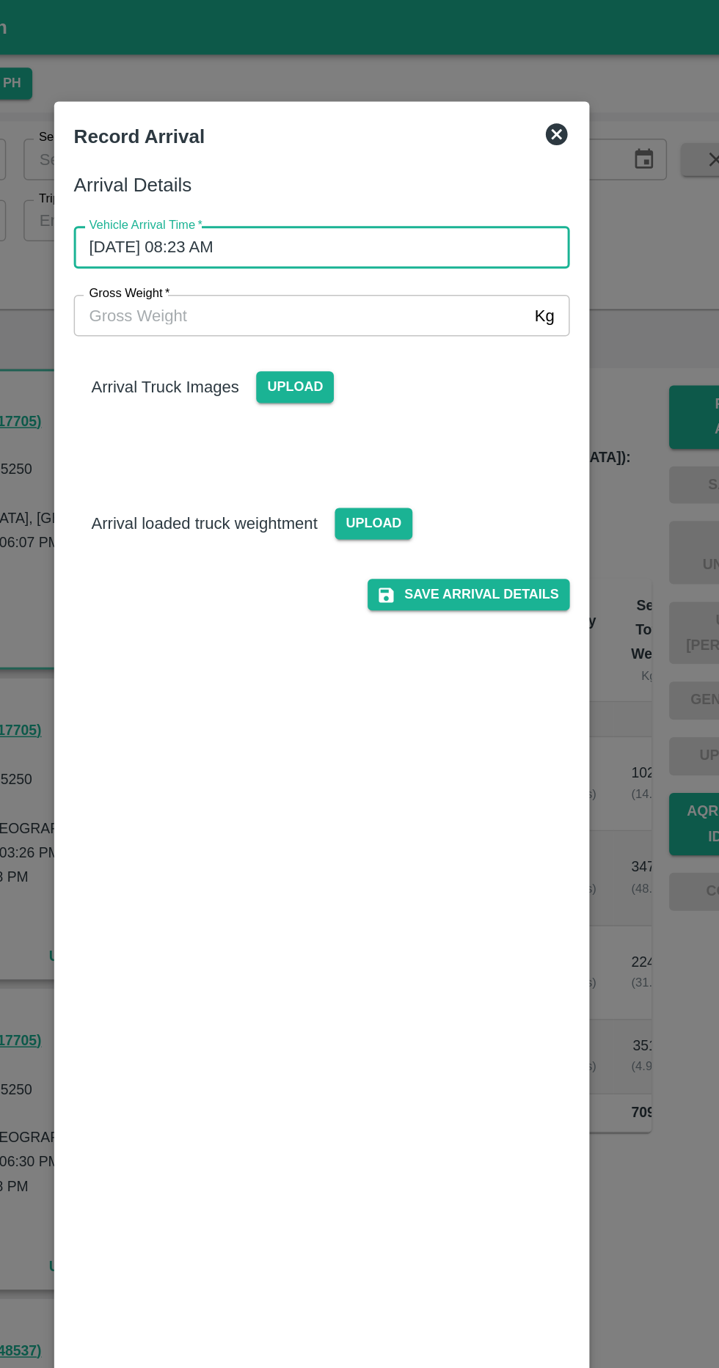
click at [403, 166] on input "[DATE] 08:23 AM" at bounding box center [354, 166] width 323 height 28
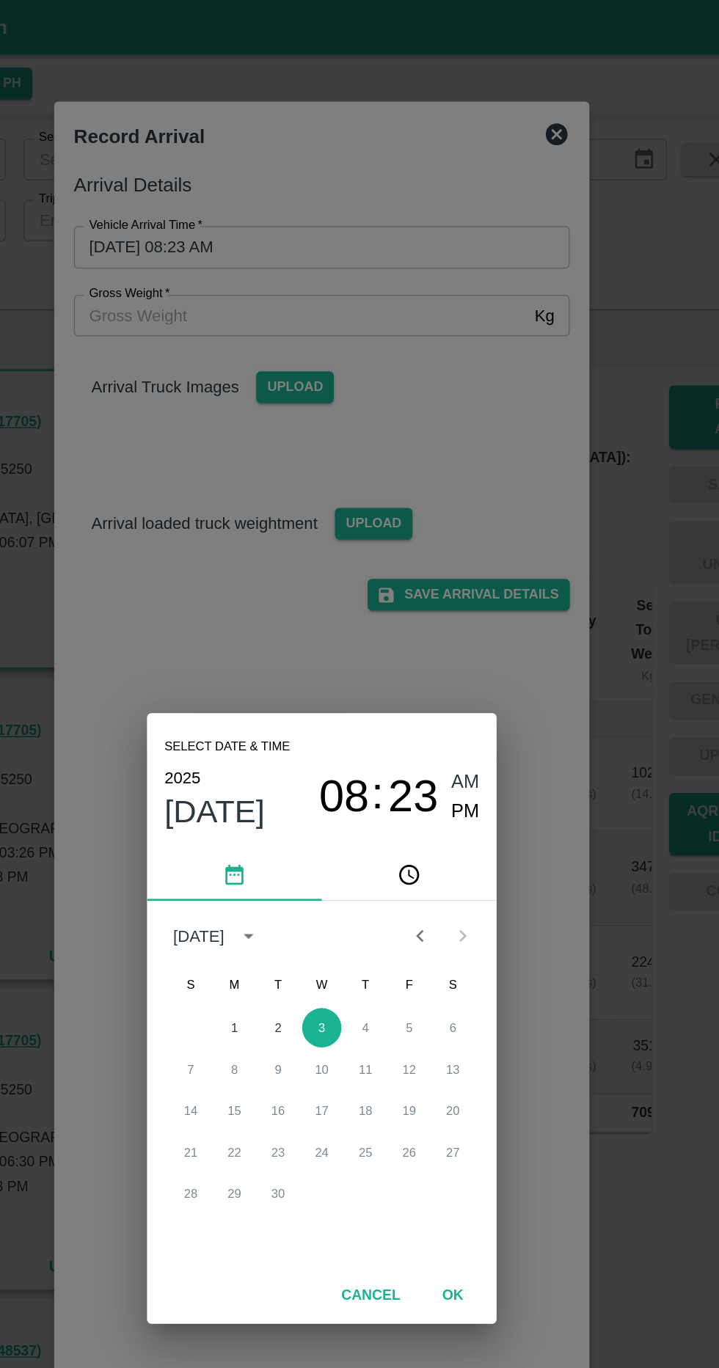
click at [460, 545] on span "PM" at bounding box center [456, 545] width 19 height 20
type input "[DATE] 08:23 PM"
click at [466, 871] on button "OK" at bounding box center [447, 870] width 47 height 26
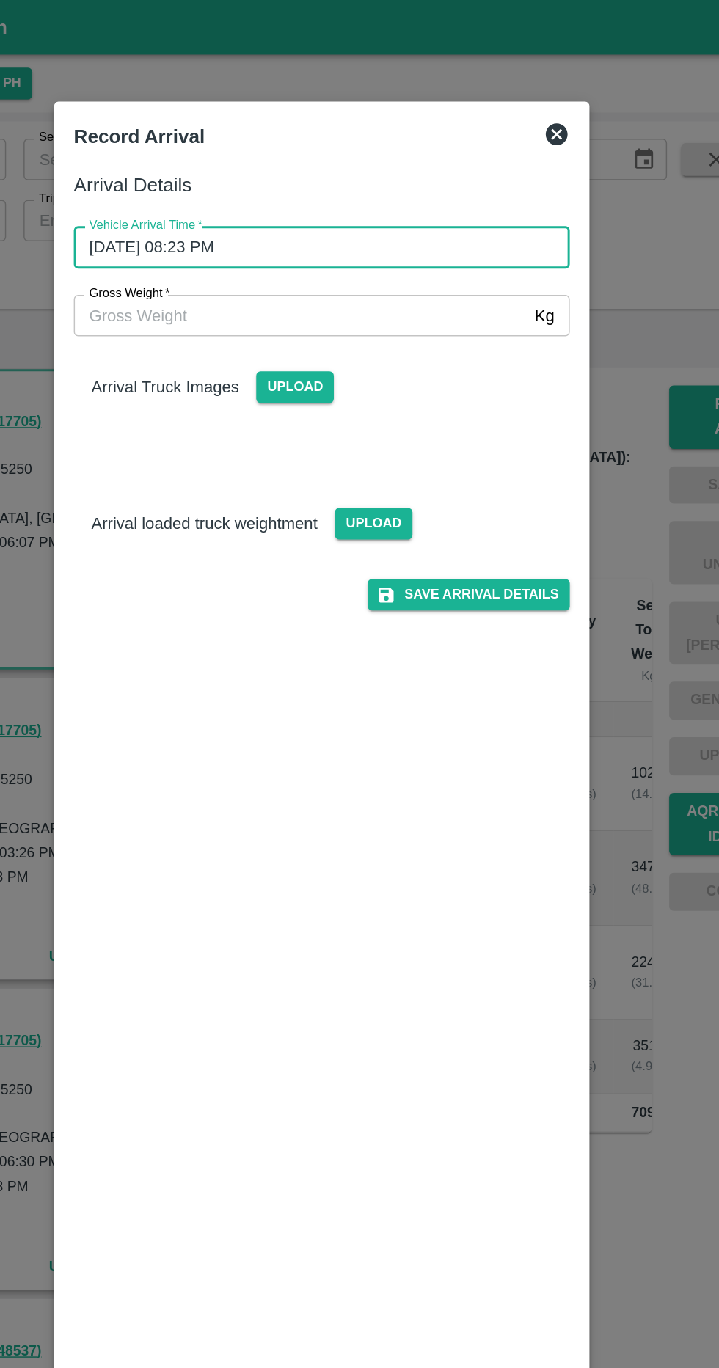
click at [432, 210] on input "Gross Weight   *" at bounding box center [345, 212] width 304 height 28
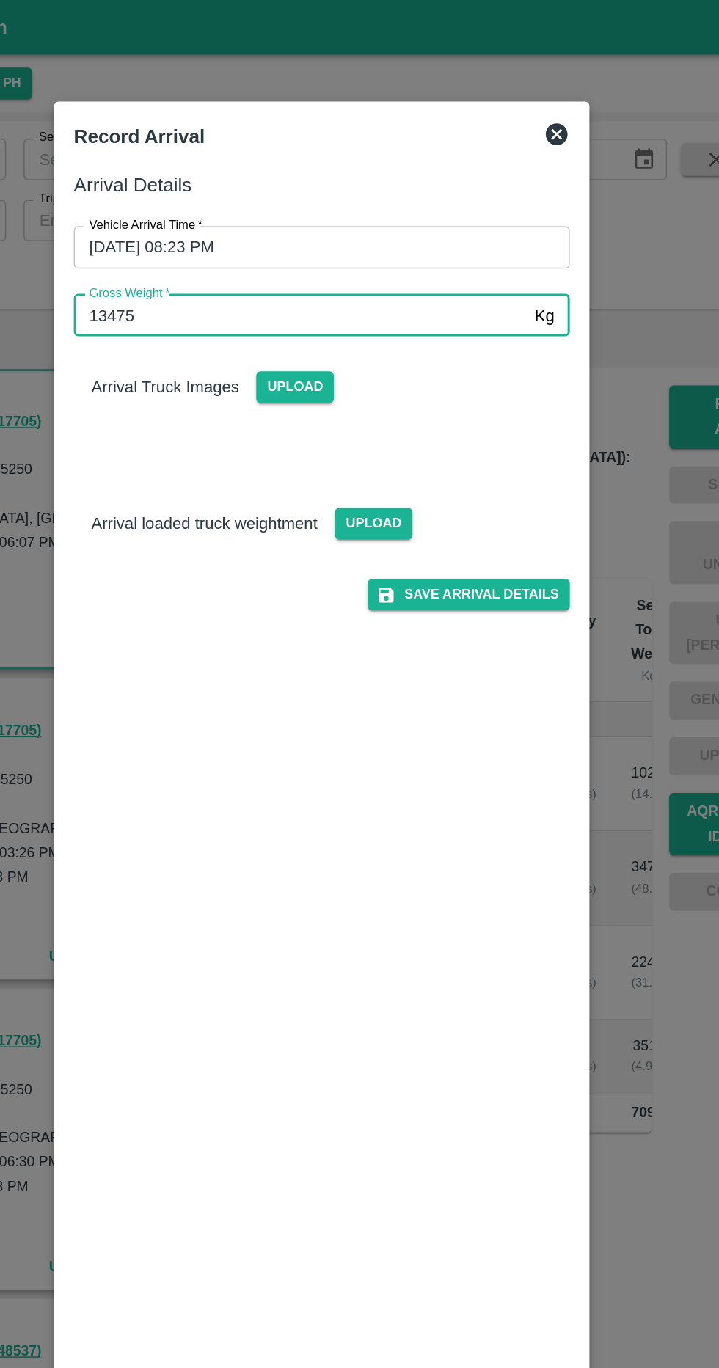
type input "13475"
click at [400, 348] on span "Upload" at bounding box center [394, 351] width 52 height 21
click at [0, 0] on input "Upload" at bounding box center [0, 0] width 0 height 0
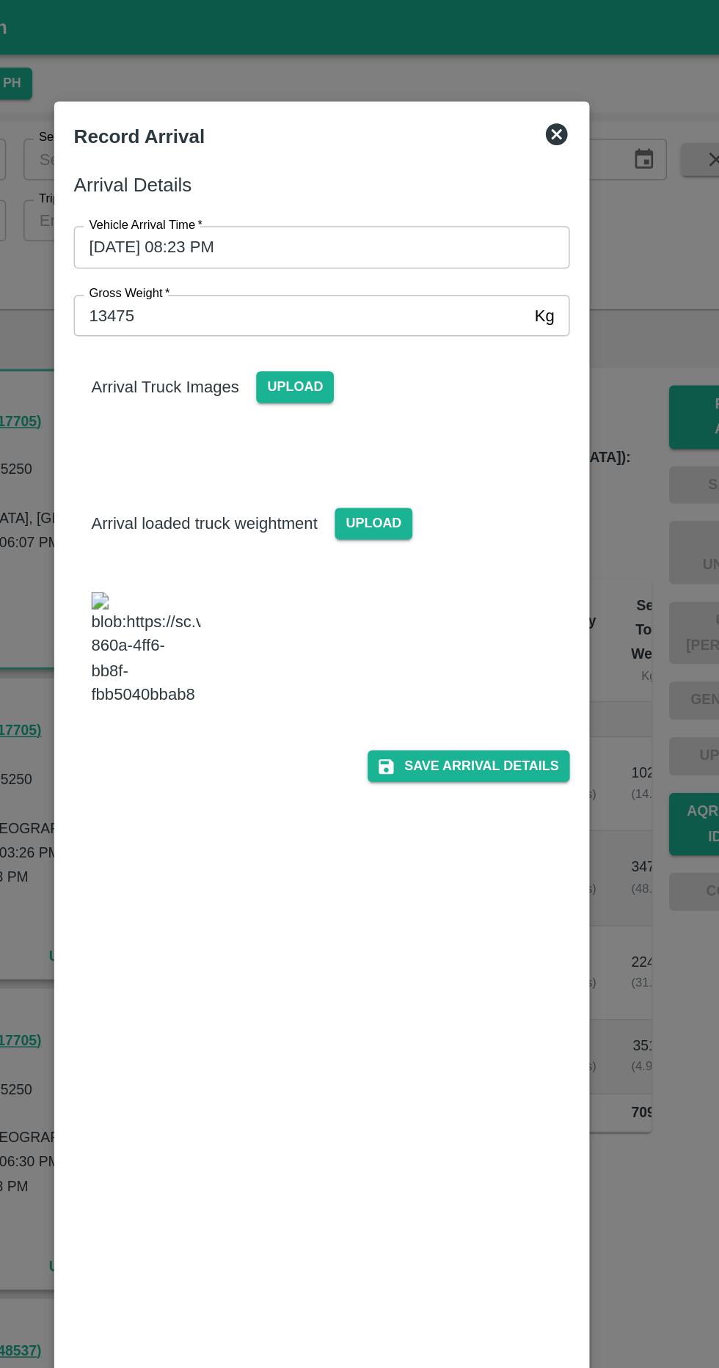
click at [341, 260] on span "Upload" at bounding box center [341, 259] width 52 height 21
click at [0, 0] on input "Upload" at bounding box center [0, 0] width 0 height 0
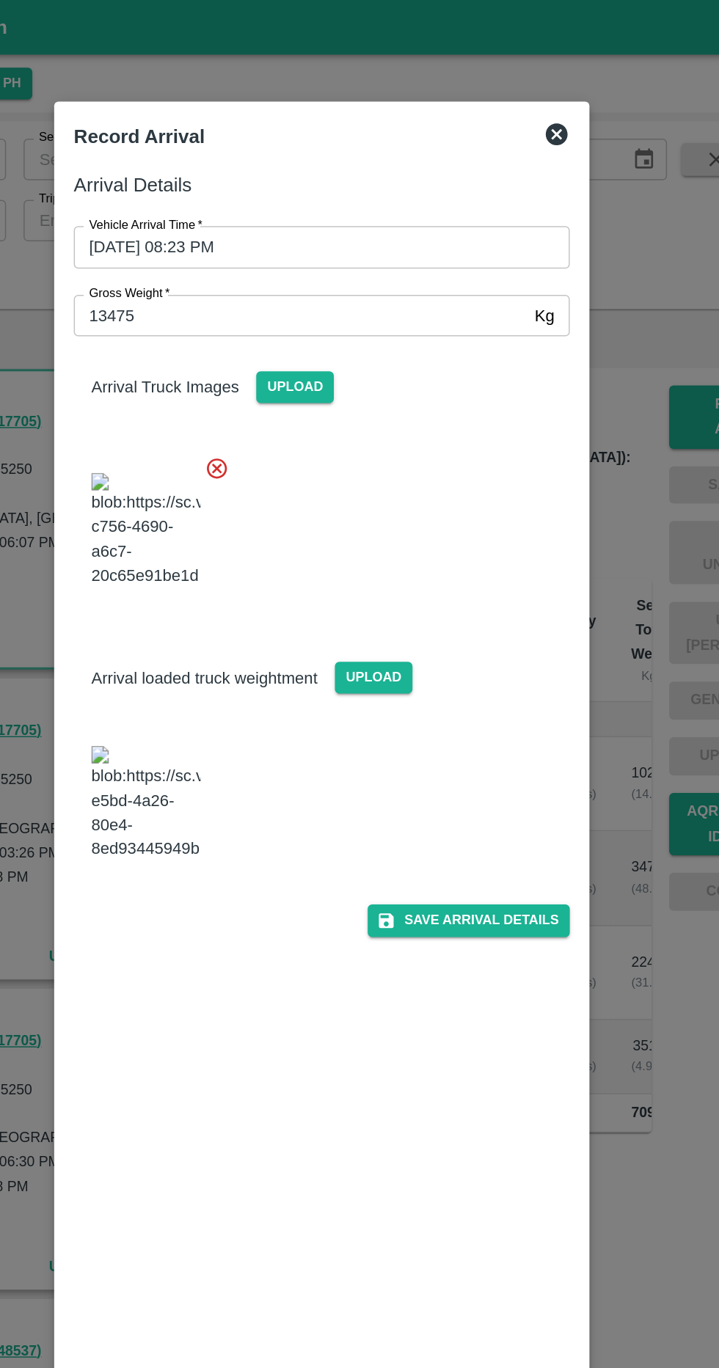
click at [487, 611] on button "Save Arrival Details" at bounding box center [458, 617] width 136 height 21
